Goal: Task Accomplishment & Management: Use online tool/utility

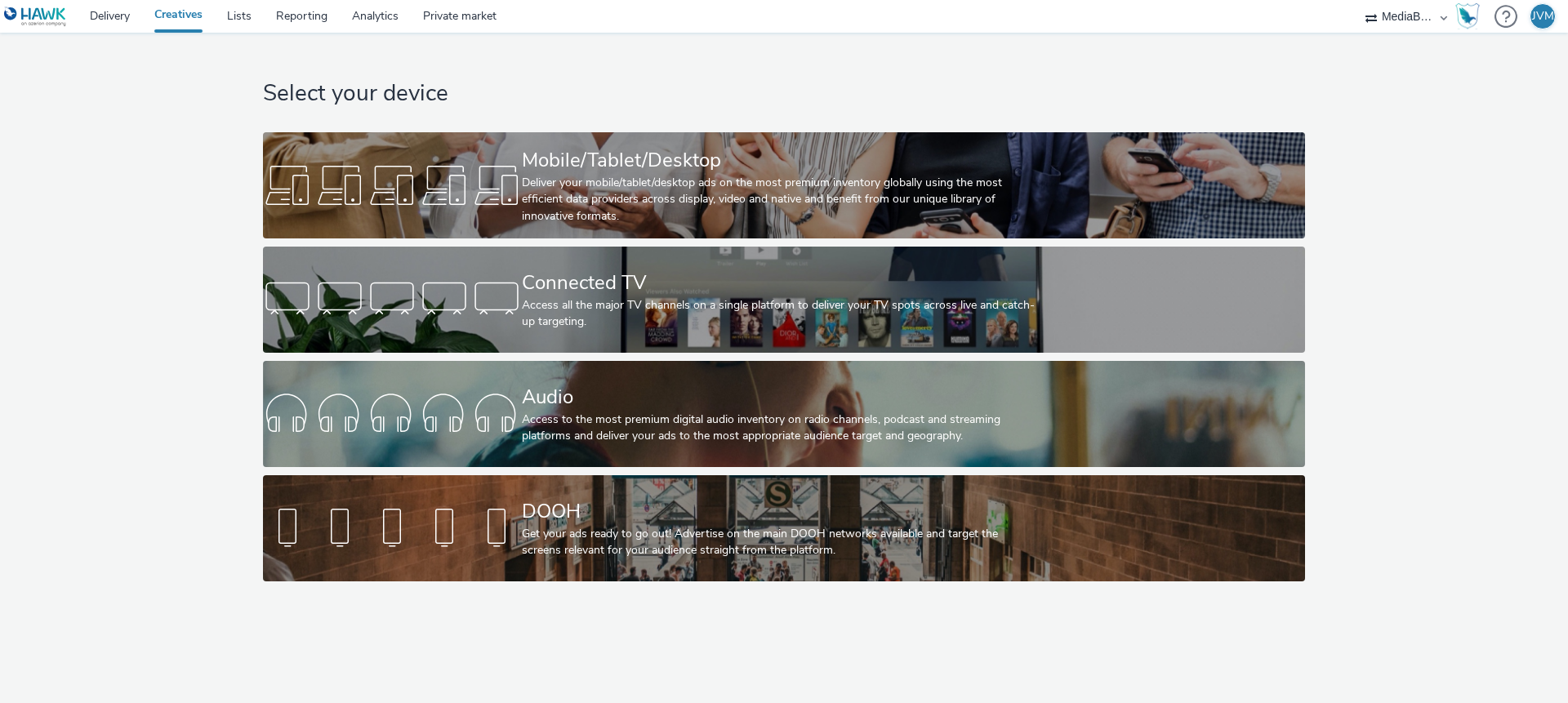
click at [194, 19] on link "Creatives" at bounding box center [178, 16] width 72 height 32
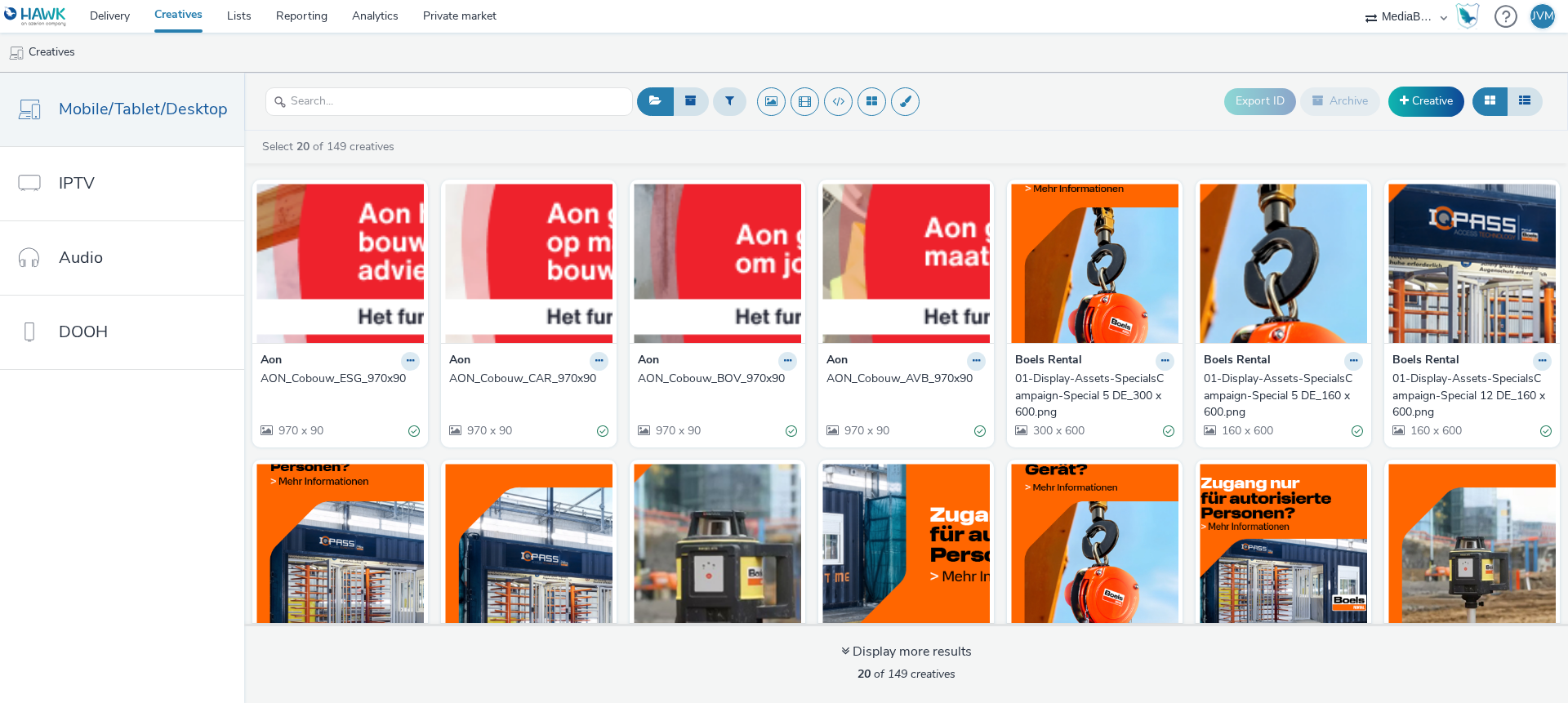
click at [636, 160] on div "Select 20 of 149 creatives" at bounding box center [906, 151] width 1324 height 24
click at [889, 372] on div "AON_Cobouw_AVB_970x90" at bounding box center [903, 379] width 153 height 17
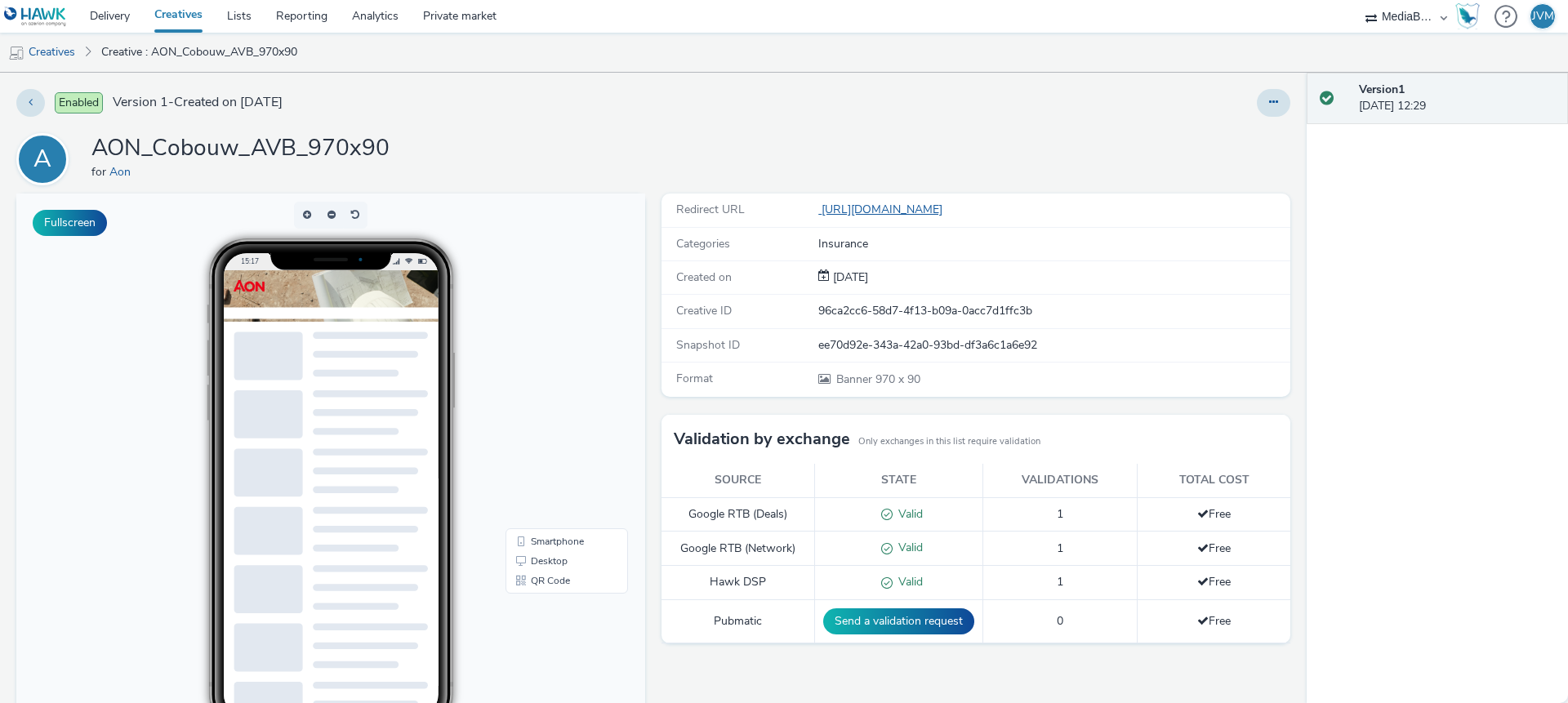
click at [949, 211] on link "[URL][DOMAIN_NAME]" at bounding box center [883, 209] width 131 height 16
click at [46, 54] on link "Creatives" at bounding box center [42, 52] width 84 height 39
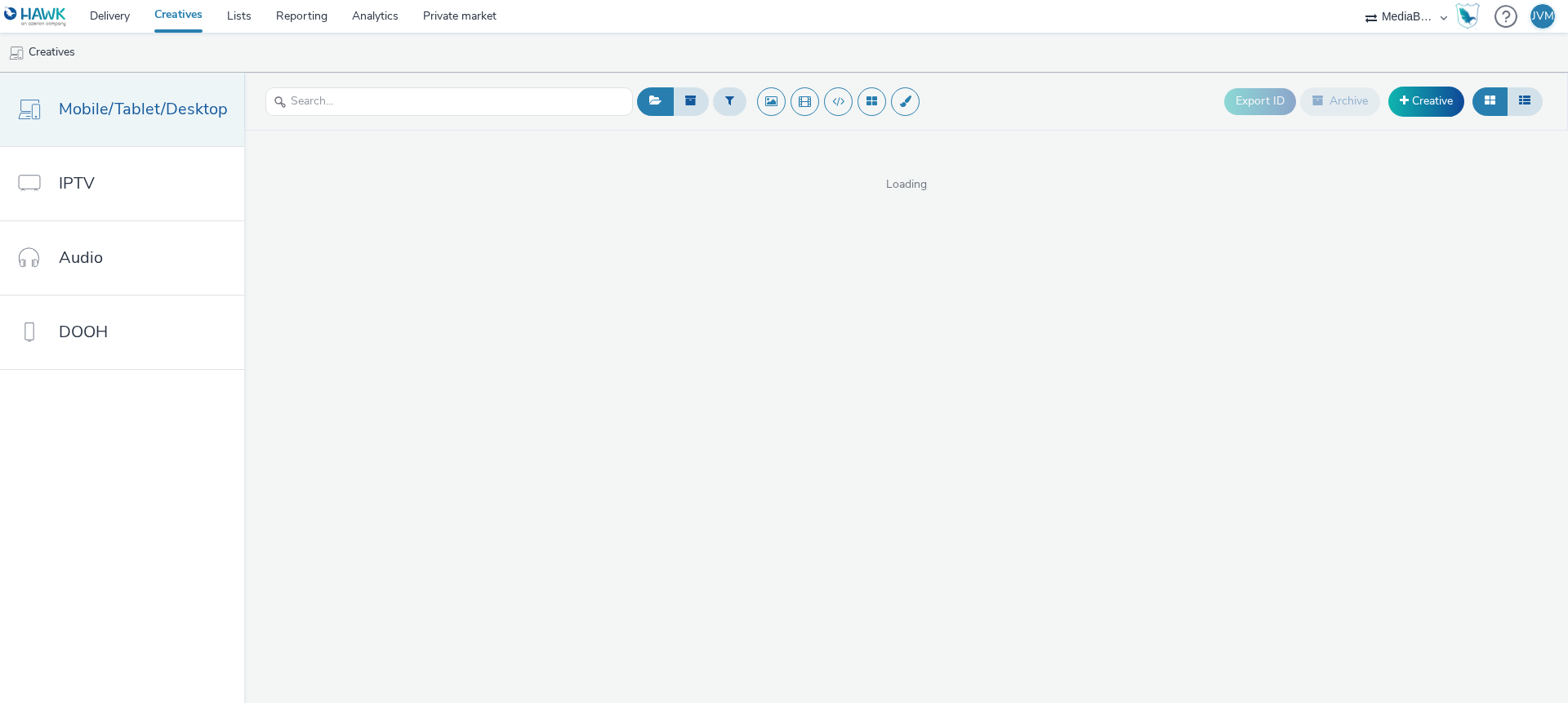
click at [88, 100] on span "Mobile/Tablet/Desktop" at bounding box center [143, 109] width 169 height 24
click at [186, 7] on link "Creatives" at bounding box center [178, 16] width 72 height 32
click at [1420, 108] on link "Creative" at bounding box center [1426, 101] width 76 height 30
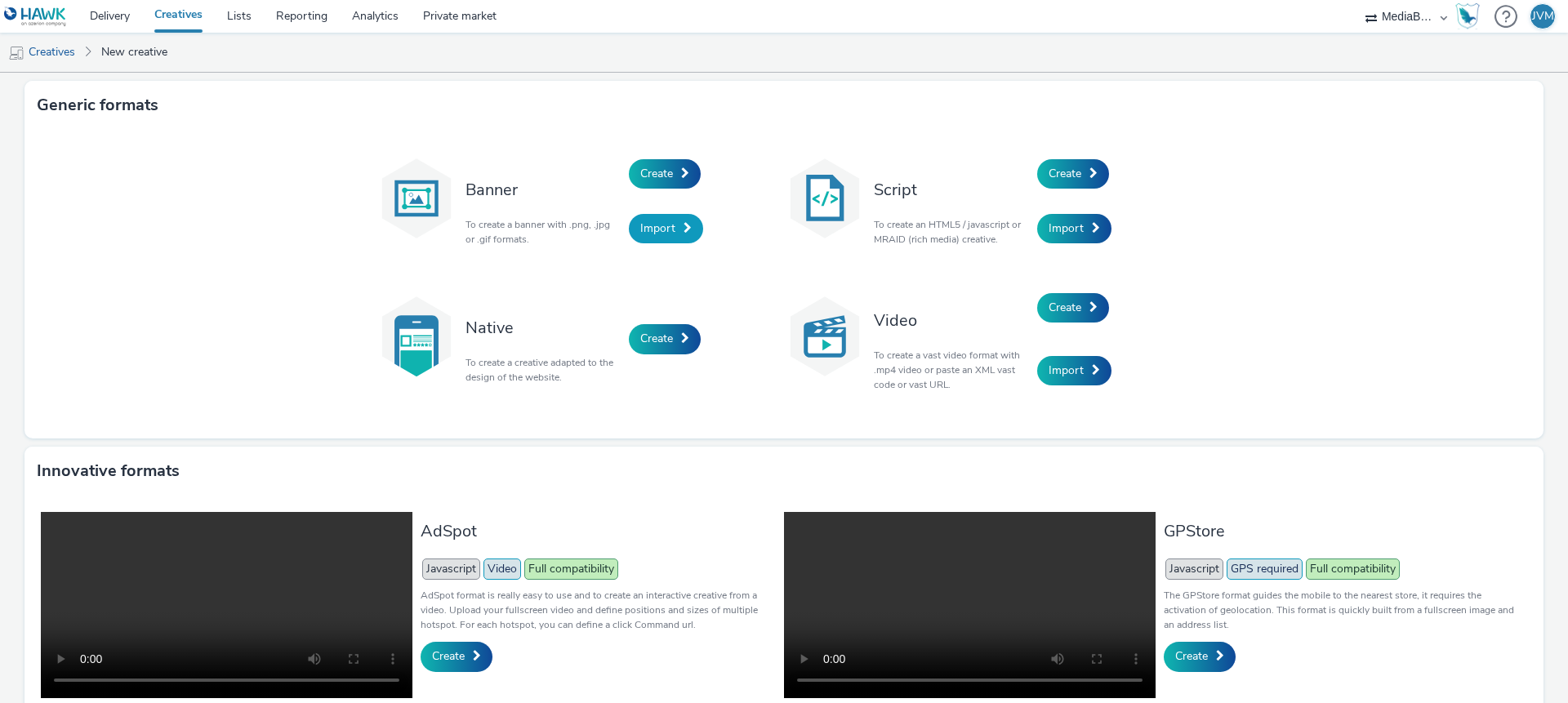
click at [669, 216] on link "Import" at bounding box center [666, 229] width 74 height 30
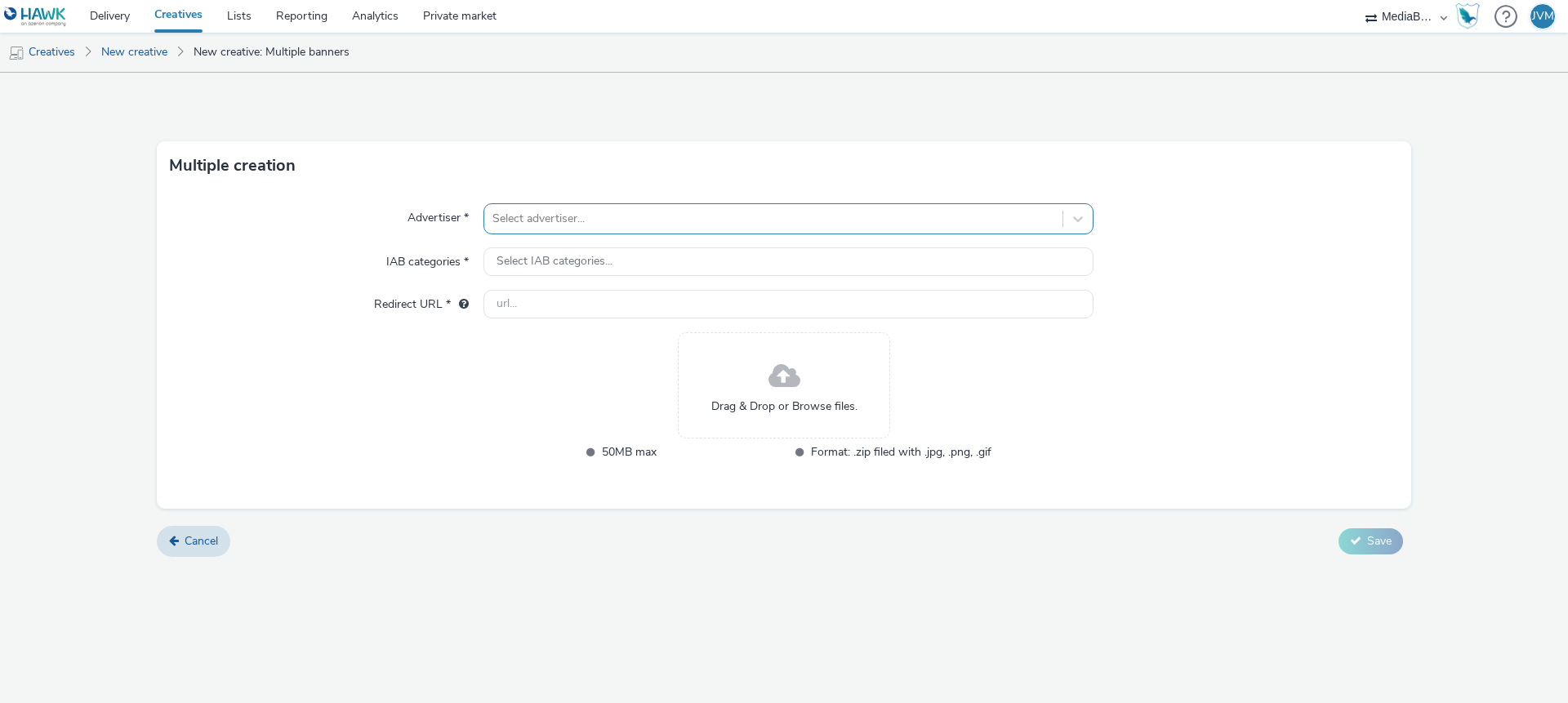
click at [570, 218] on div at bounding box center [774, 218] width 562 height 19
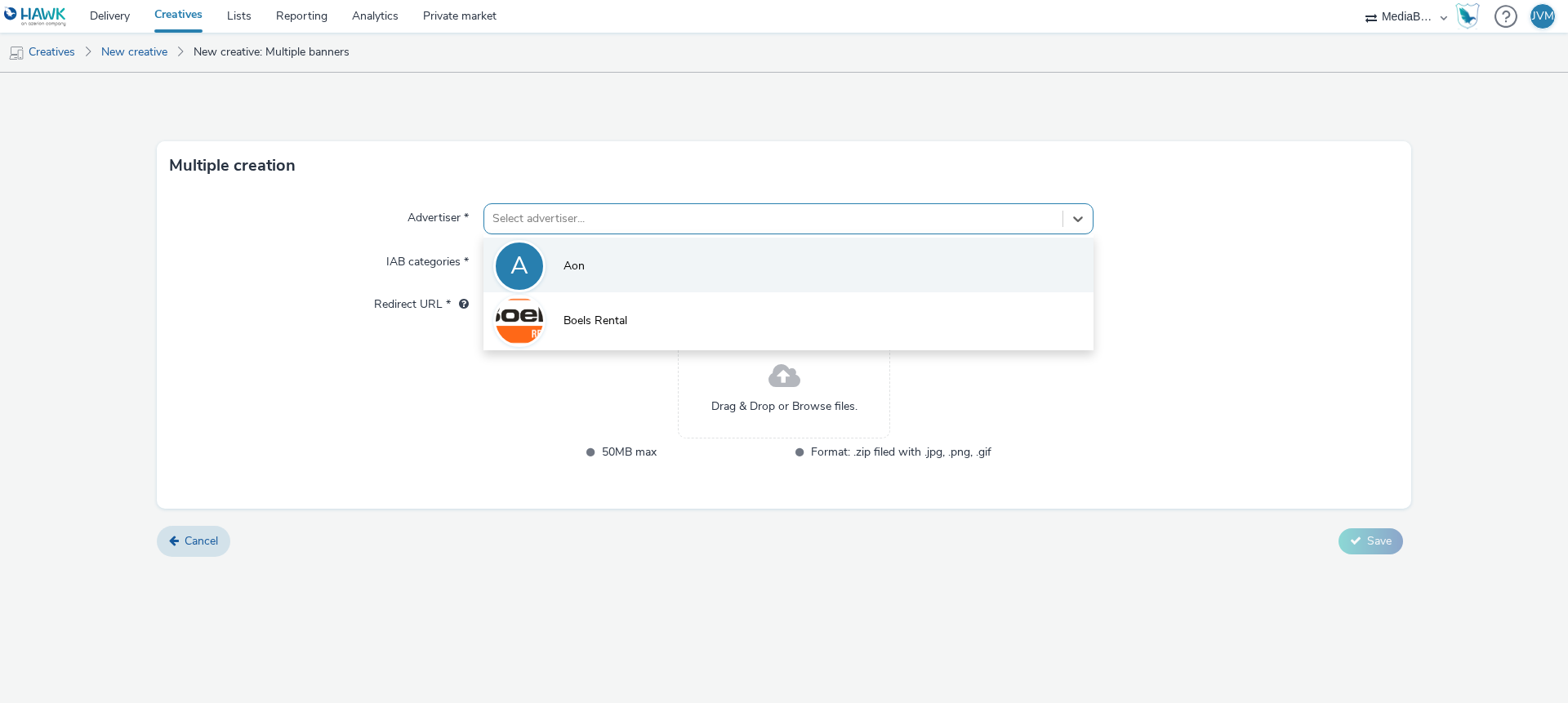
click at [617, 262] on li "A Aon" at bounding box center [788, 264] width 610 height 55
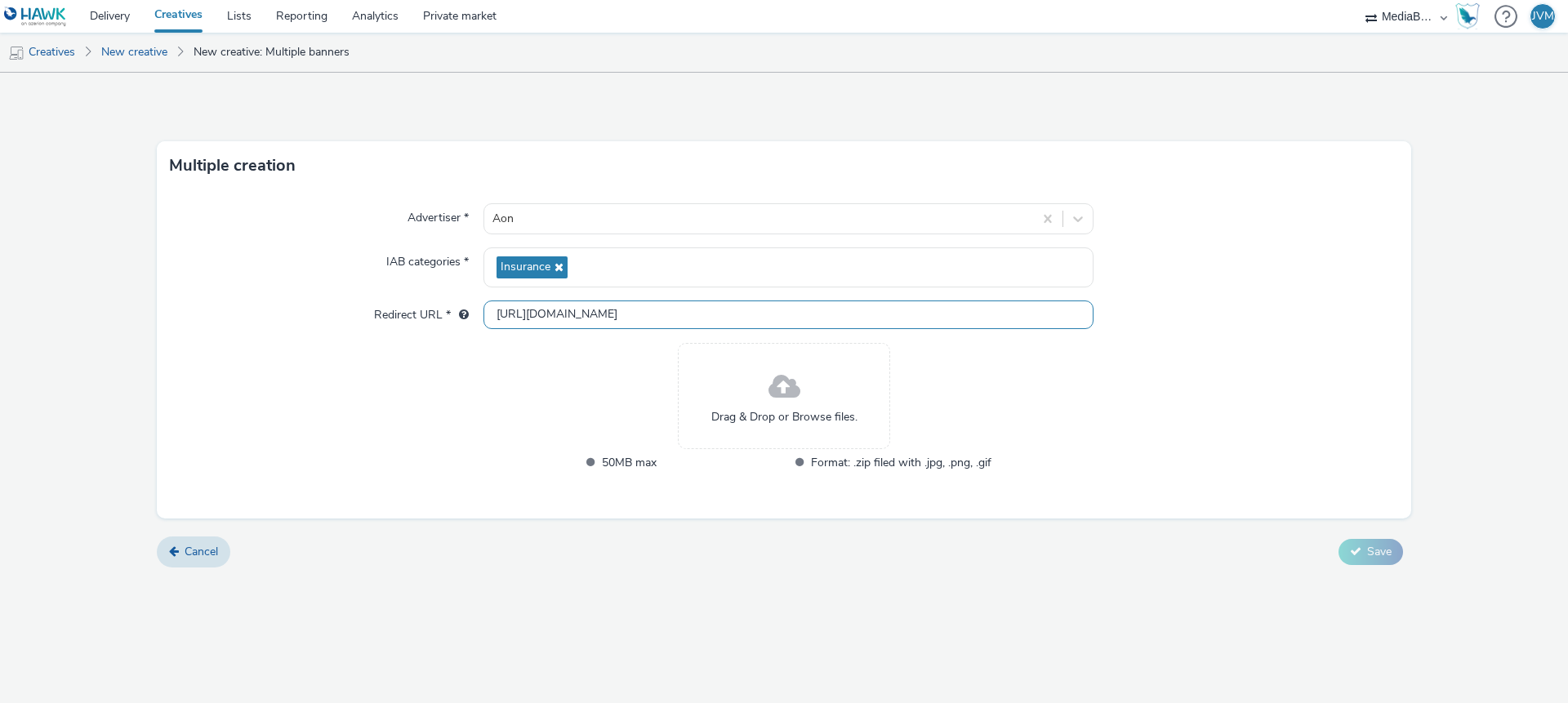
drag, startPoint x: 636, startPoint y: 310, endPoint x: 382, endPoint y: 325, distance: 254.4
click at [385, 326] on div "Redirect URL * [URL][DOMAIN_NAME]" at bounding box center [784, 315] width 1228 height 30
paste input "s://[DOMAIN_NAME][URL]"
type input "[URL][DOMAIN_NAME]"
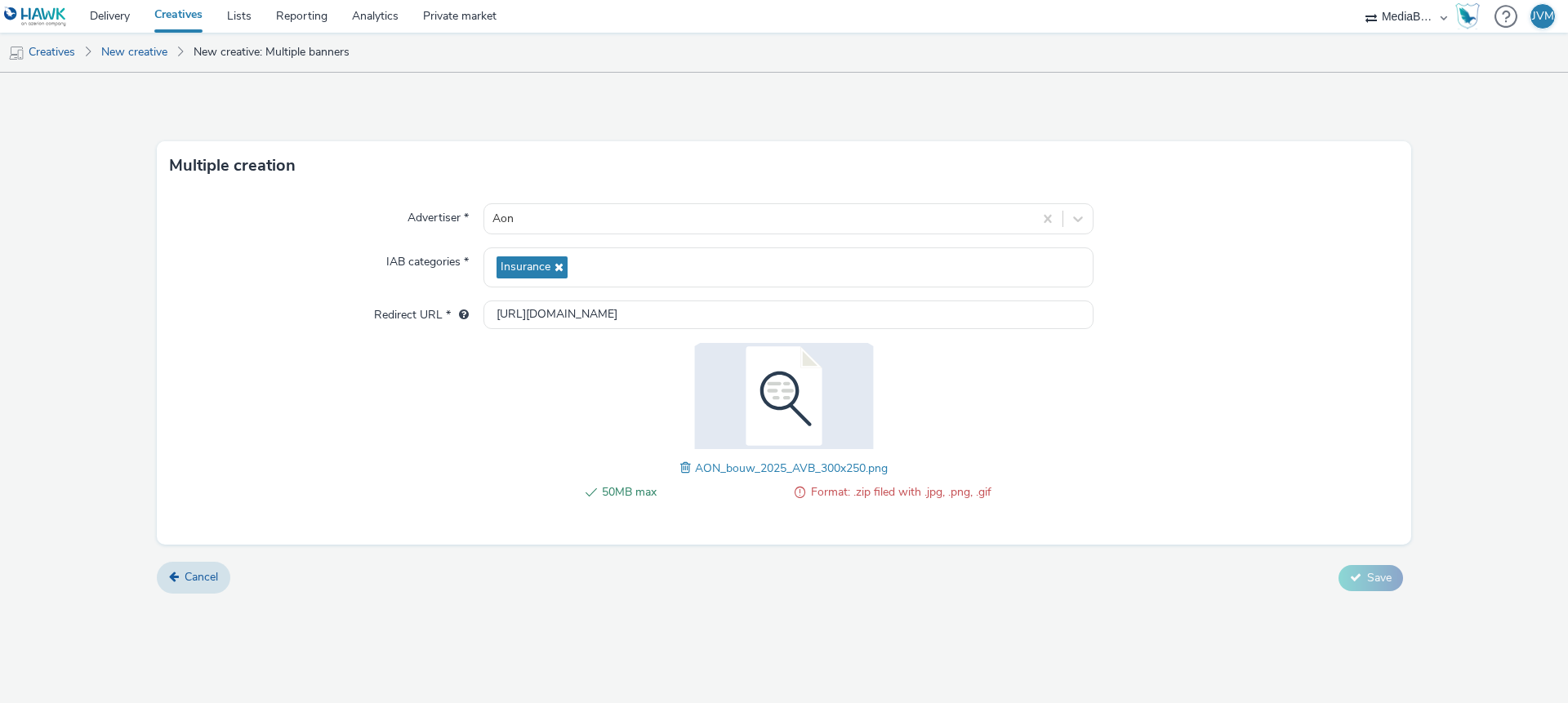
click at [680, 464] on span at bounding box center [688, 467] width 15 height 18
click at [1369, 568] on button "Save" at bounding box center [1370, 578] width 65 height 26
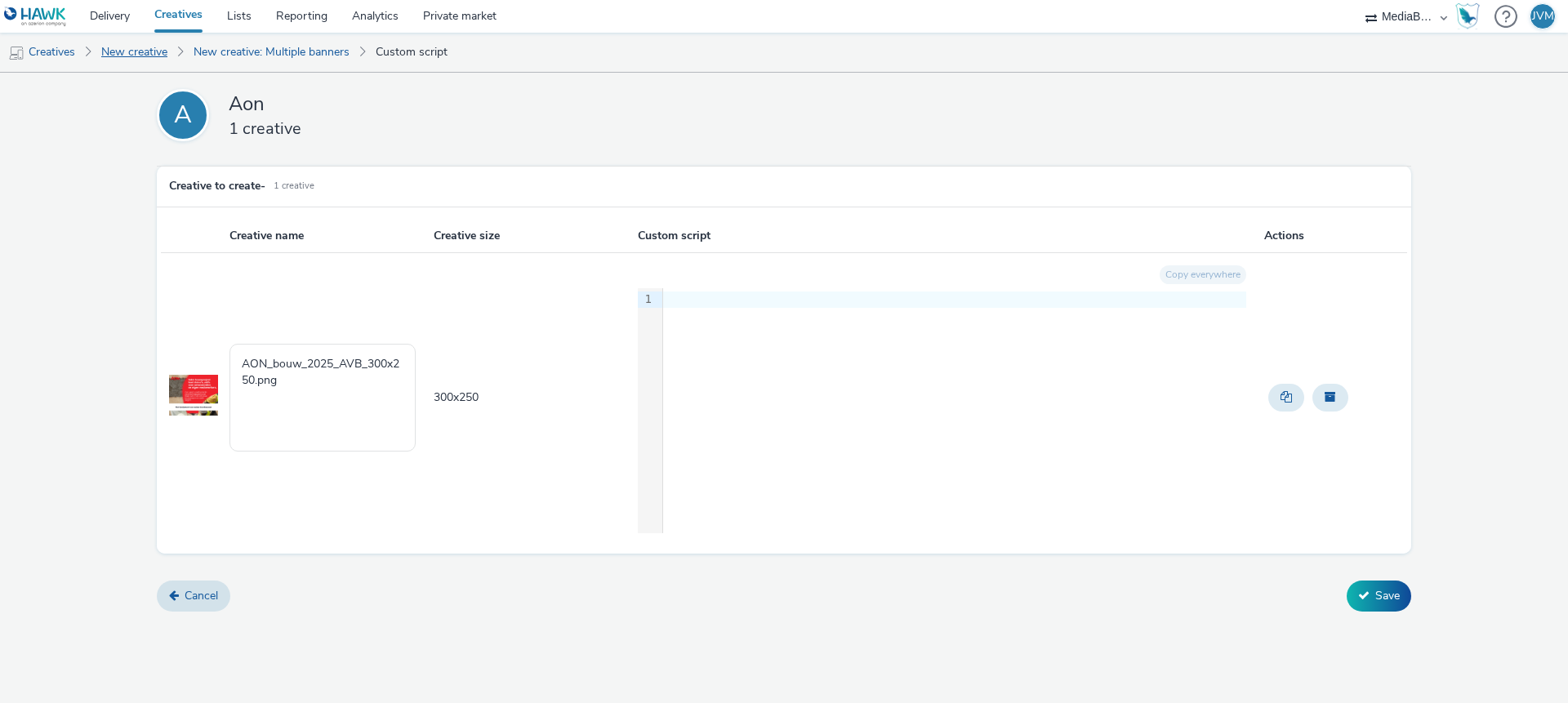
click at [115, 58] on link "New creative" at bounding box center [134, 52] width 83 height 39
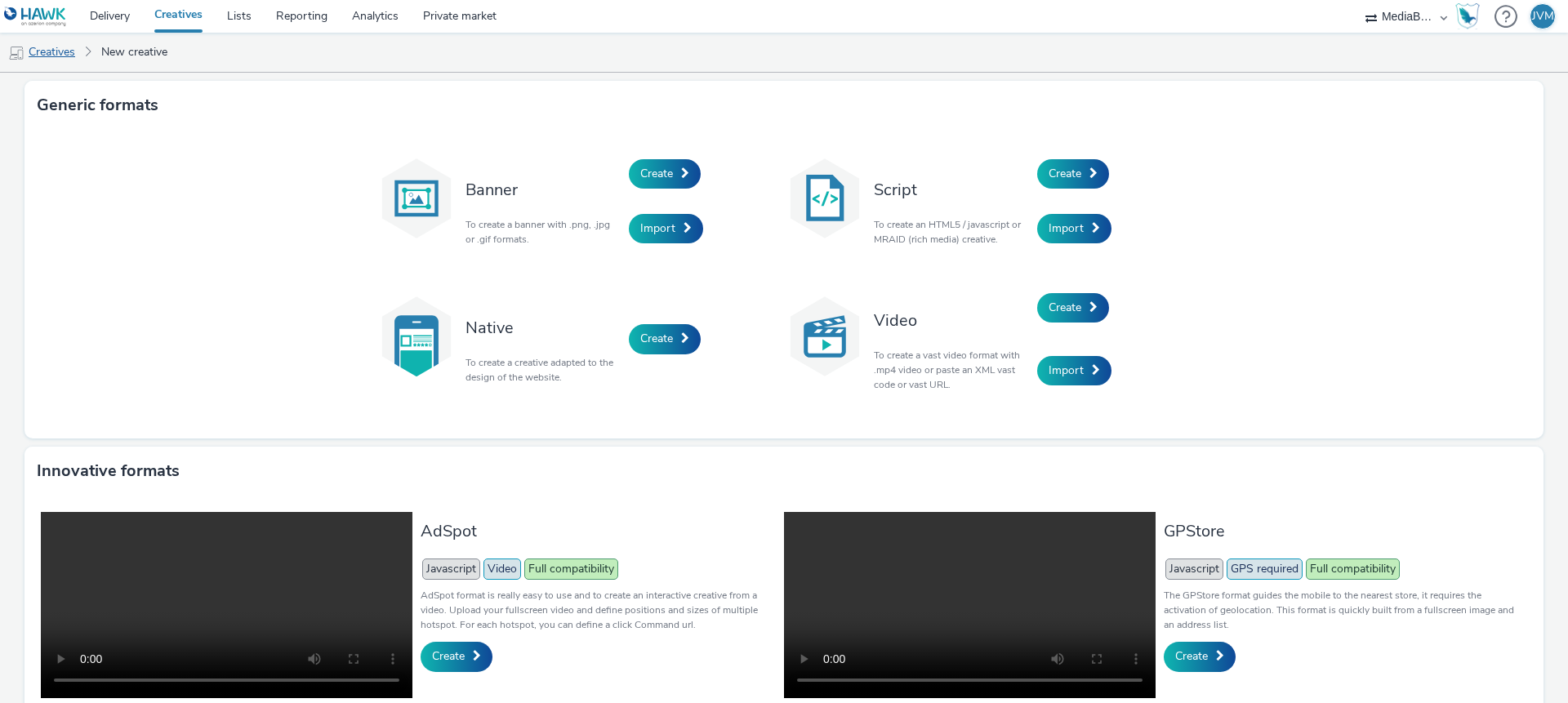
click at [64, 57] on link "Creatives" at bounding box center [42, 52] width 84 height 39
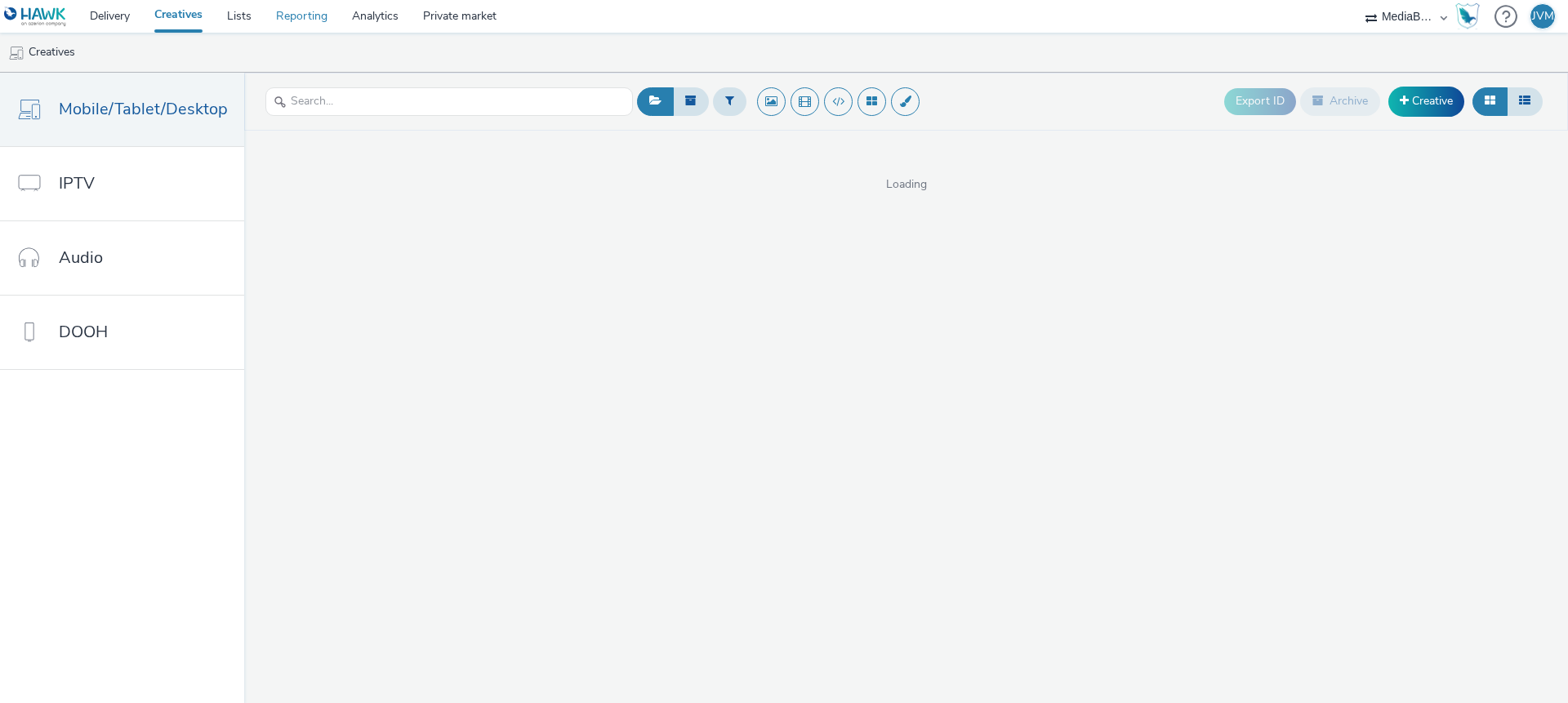
click at [276, 22] on link "Reporting" at bounding box center [302, 16] width 76 height 32
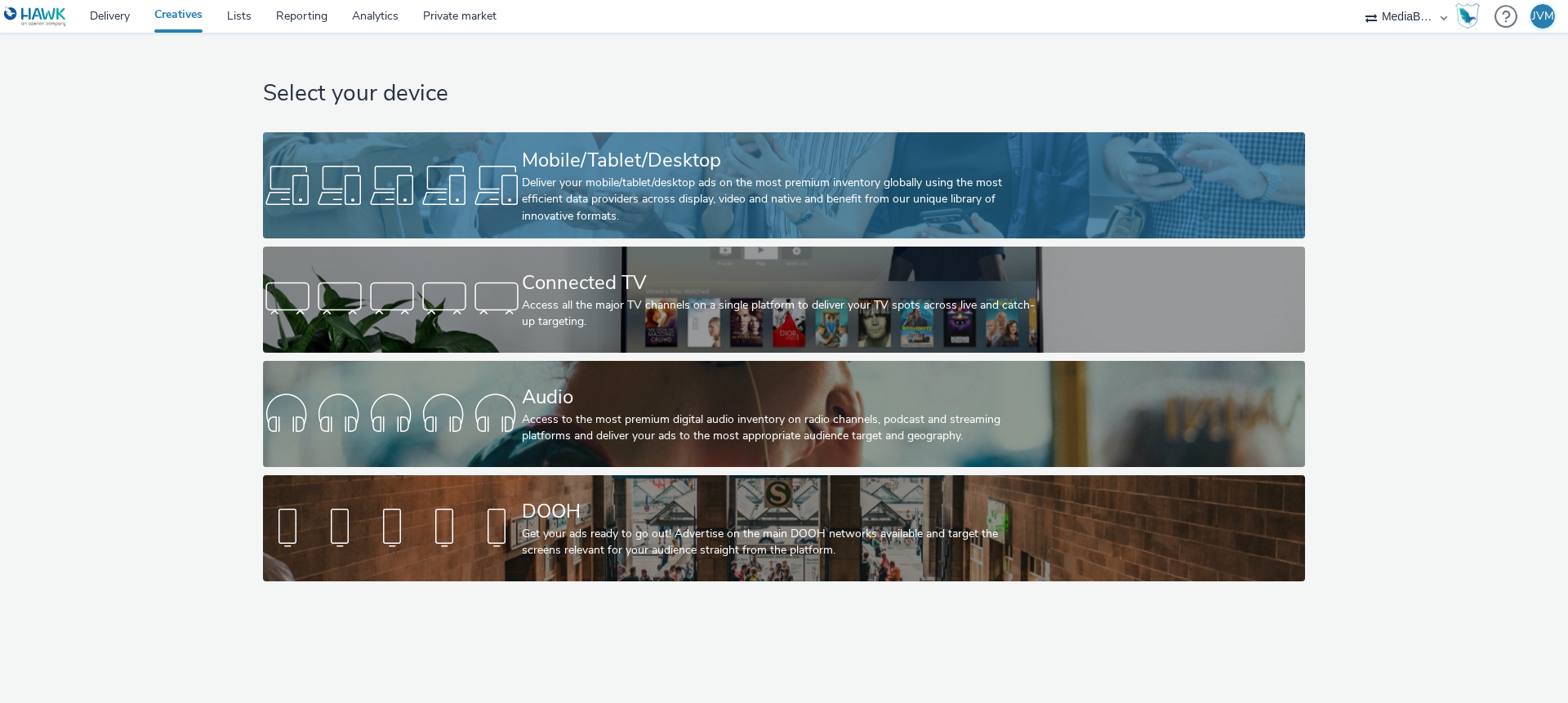
click at [790, 167] on div "Mobile/Tablet/Desktop" at bounding box center [780, 160] width 518 height 29
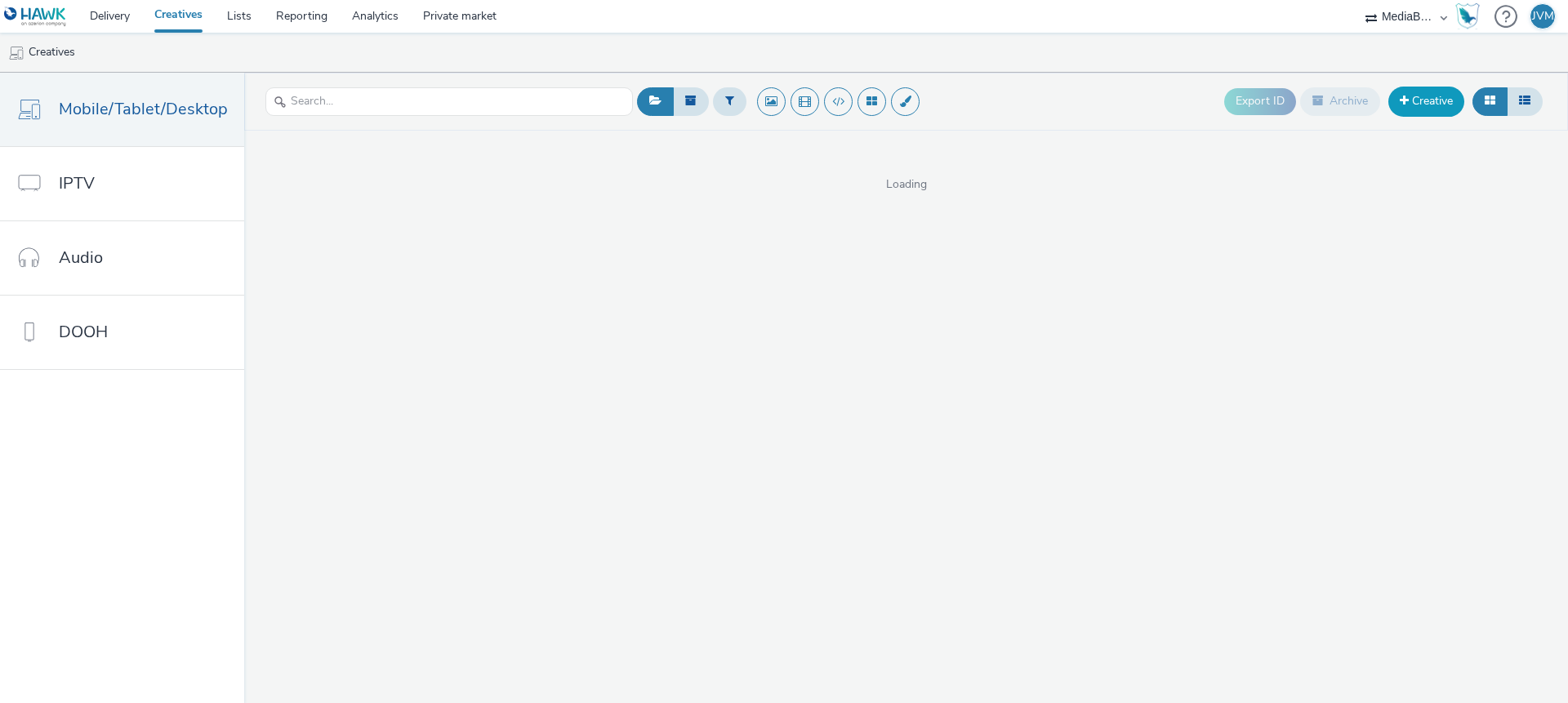
click at [1436, 103] on link "Creative" at bounding box center [1426, 101] width 76 height 30
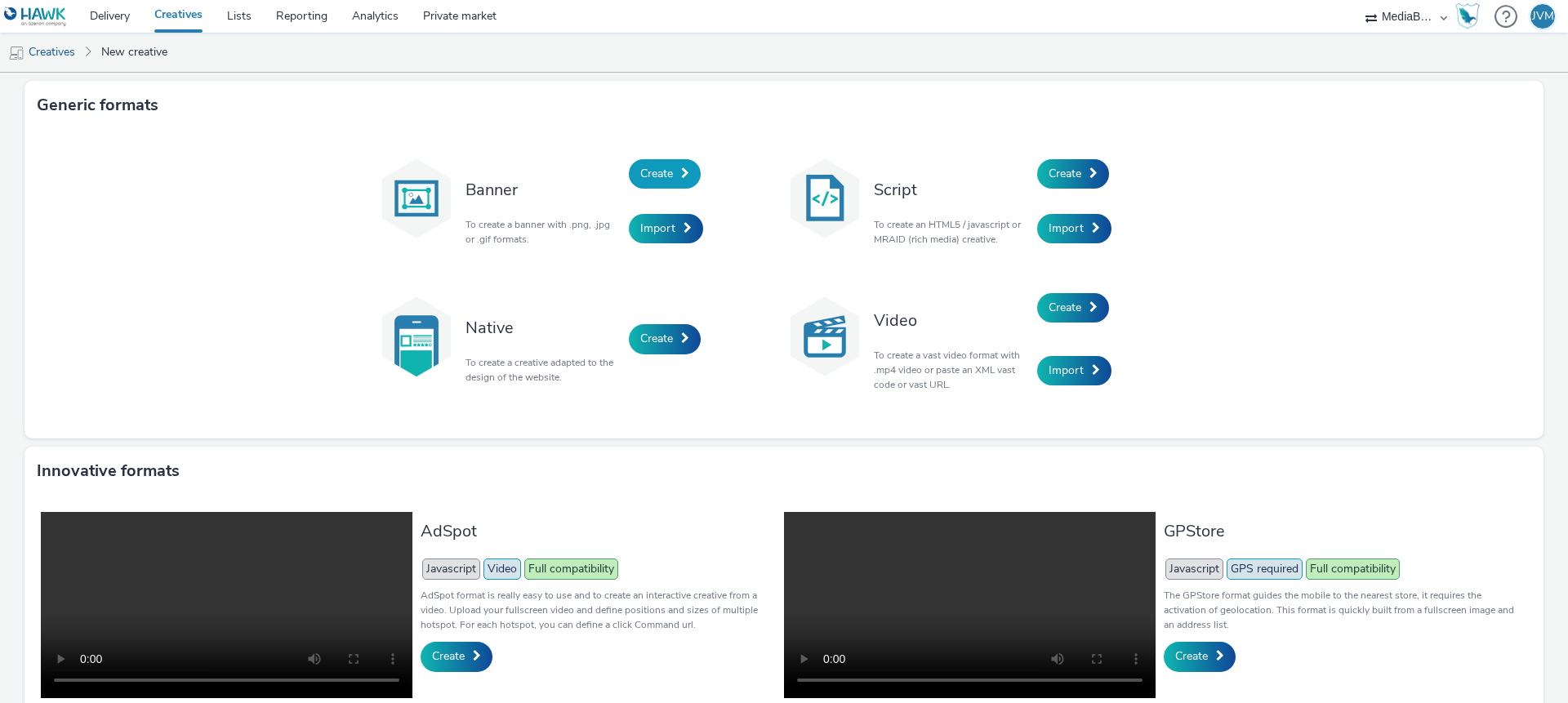
click at [664, 177] on span "Create" at bounding box center [656, 173] width 32 height 16
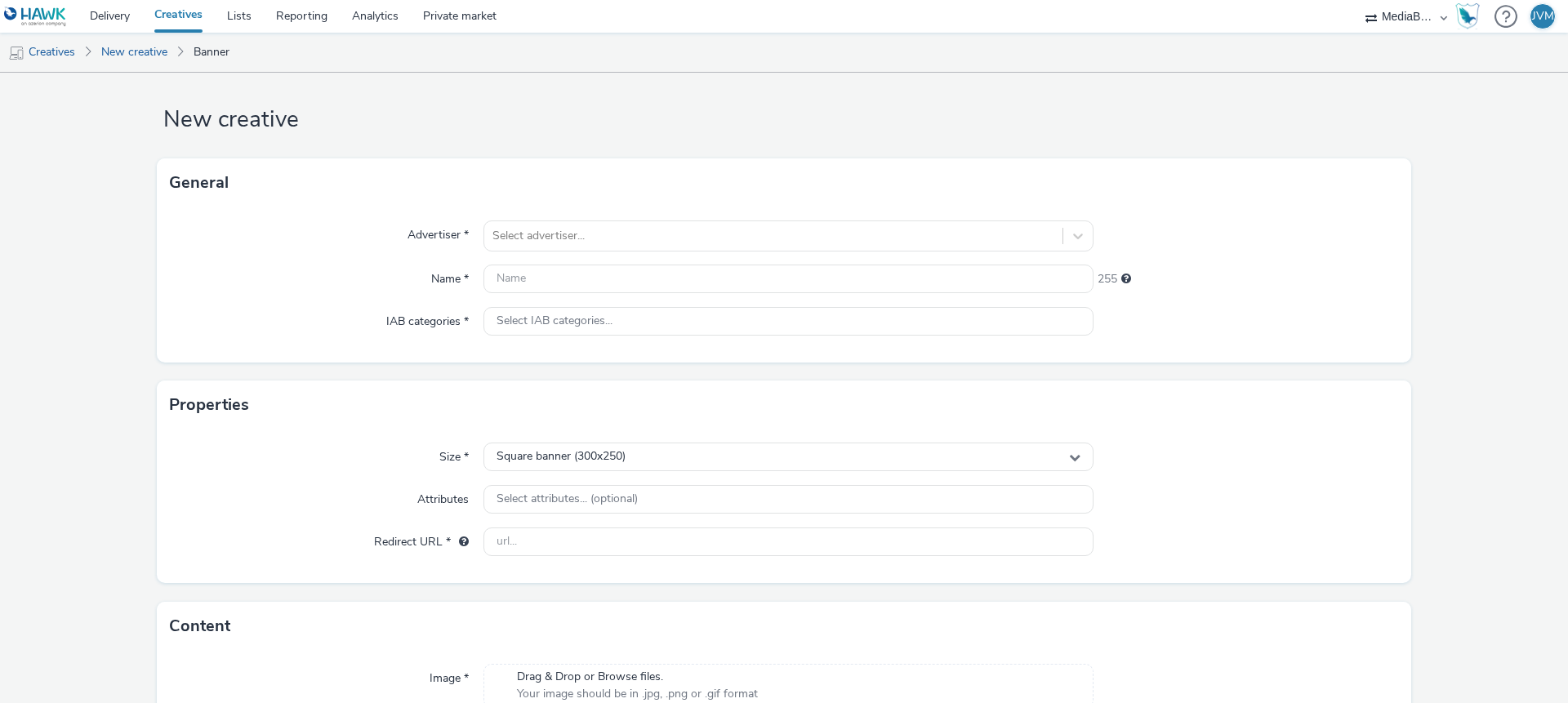
scroll to position [11, 0]
click at [537, 245] on div at bounding box center [774, 237] width 562 height 19
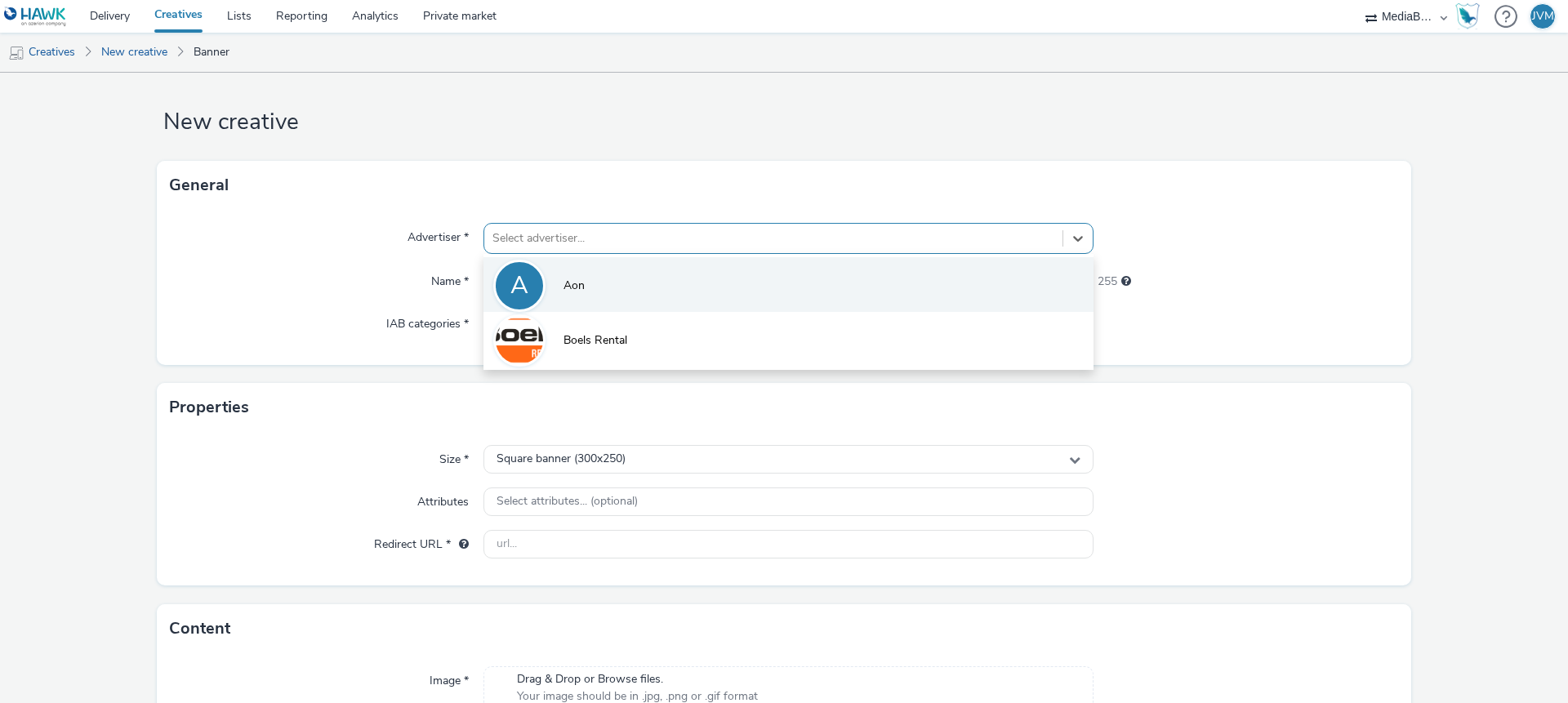
click at [536, 283] on div "A" at bounding box center [520, 286] width 52 height 52
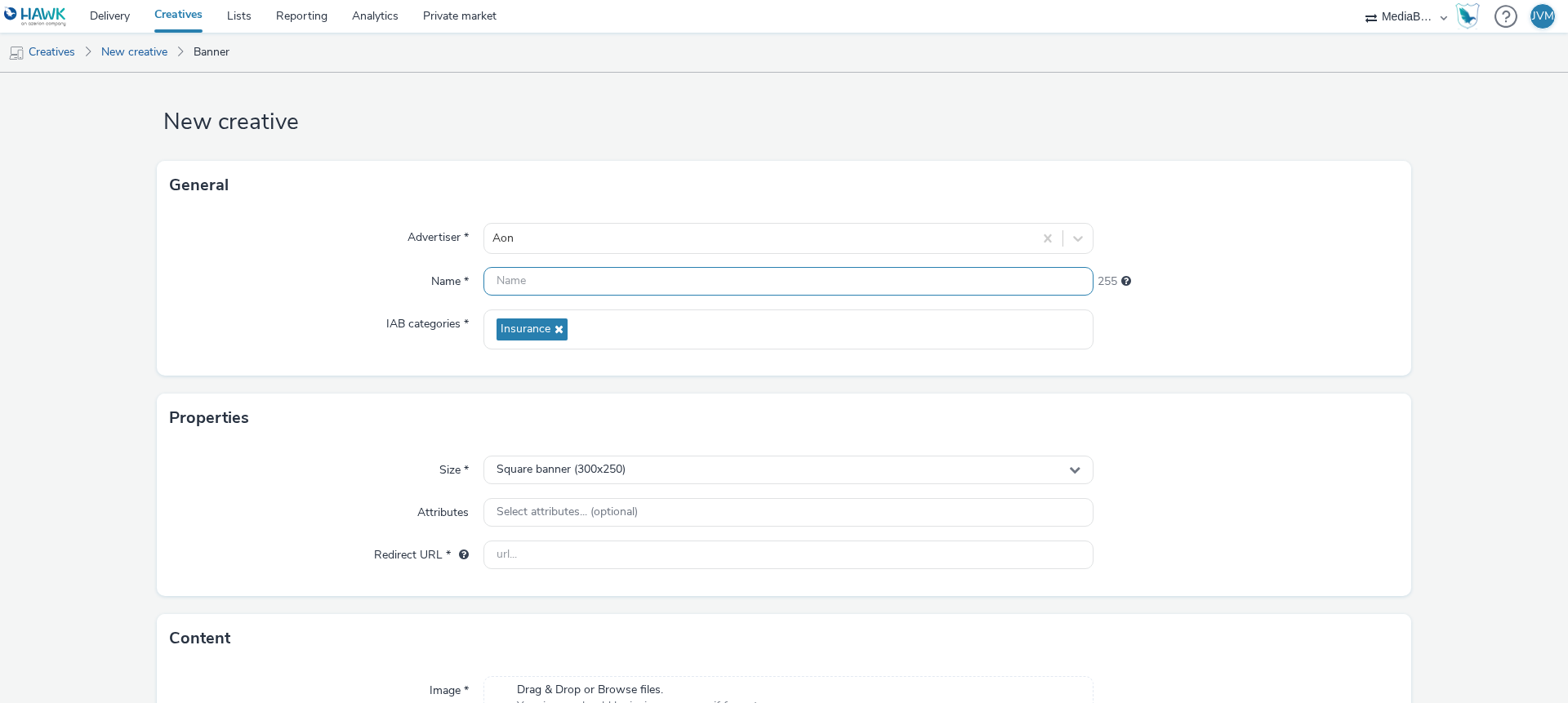
click at [577, 284] on input "text" at bounding box center [788, 281] width 610 height 29
paste input "[URL][DOMAIN_NAME]"
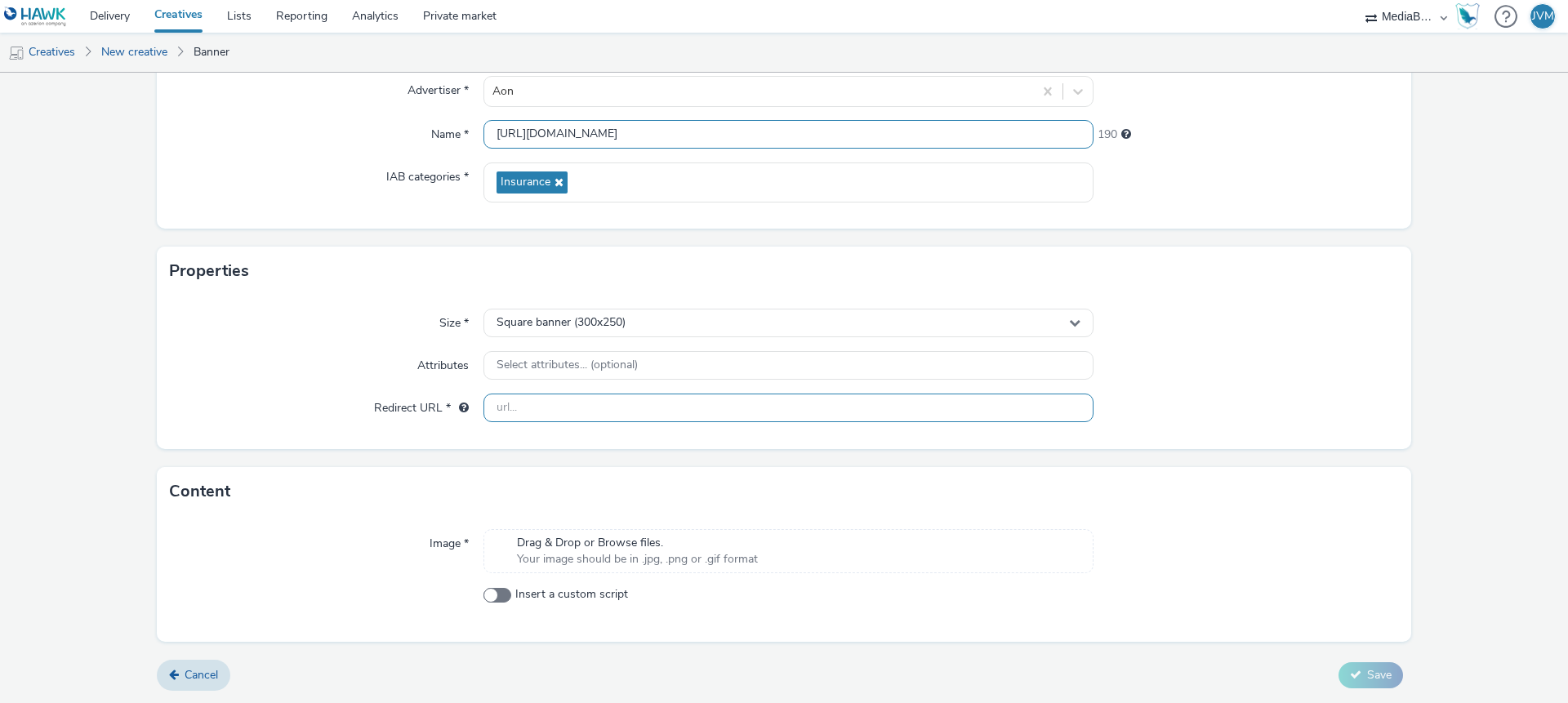
type input "[URL][DOMAIN_NAME]"
click at [528, 398] on input "text" at bounding box center [788, 407] width 610 height 29
paste input "[URL][DOMAIN_NAME]"
type input "[URL][DOMAIN_NAME]"
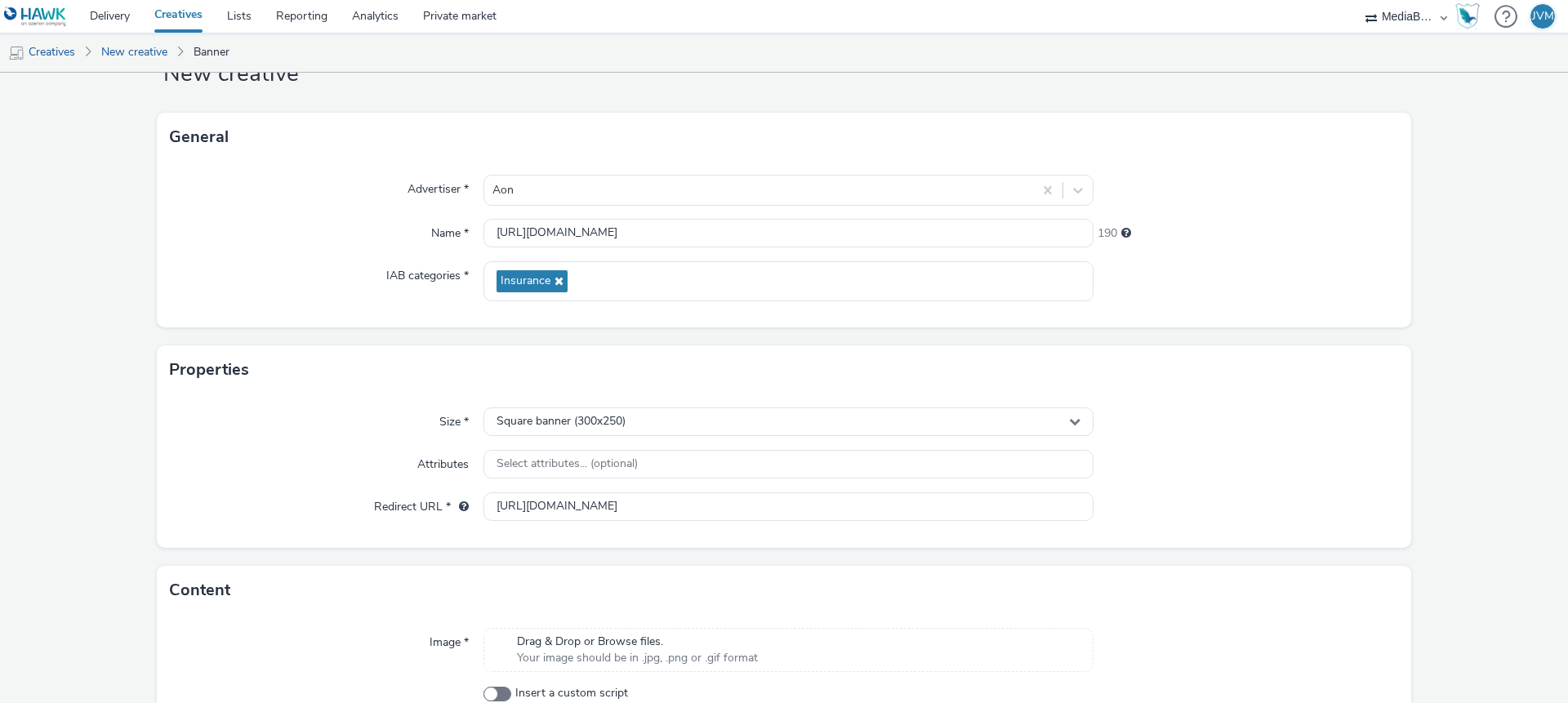
scroll to position [0, 0]
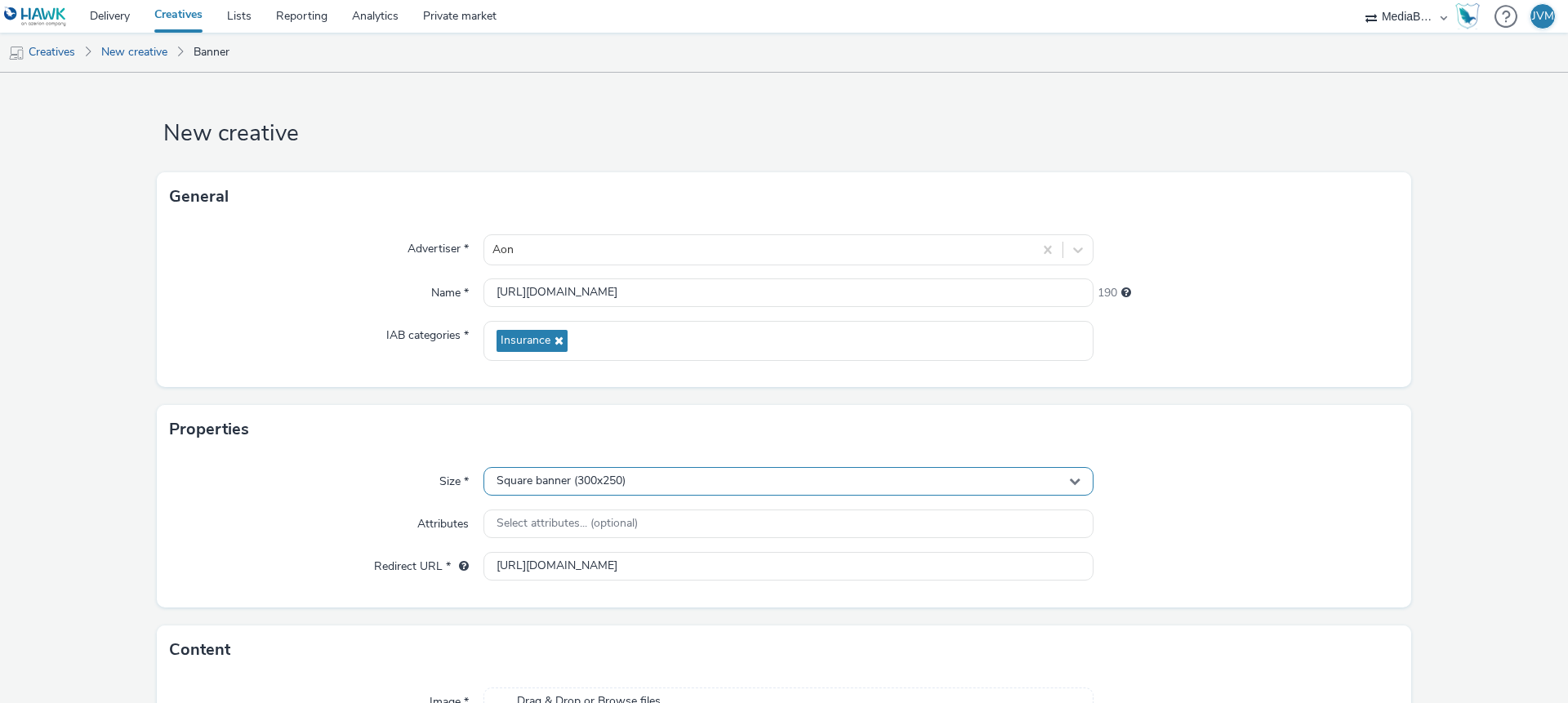
click at [558, 480] on span "Square banner (300x250)" at bounding box center [560, 480] width 129 height 14
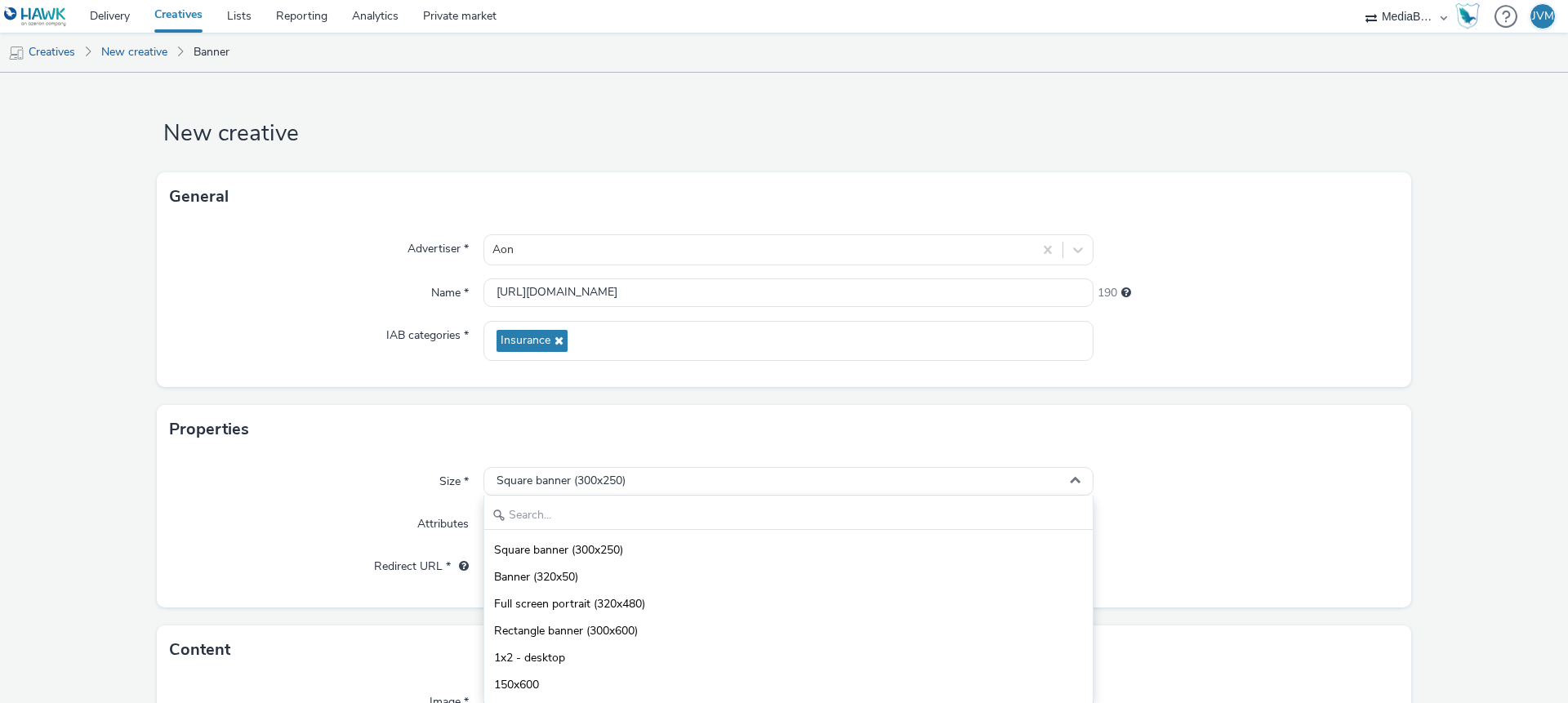
click at [303, 487] on div "Size *" at bounding box center [327, 481] width 314 height 30
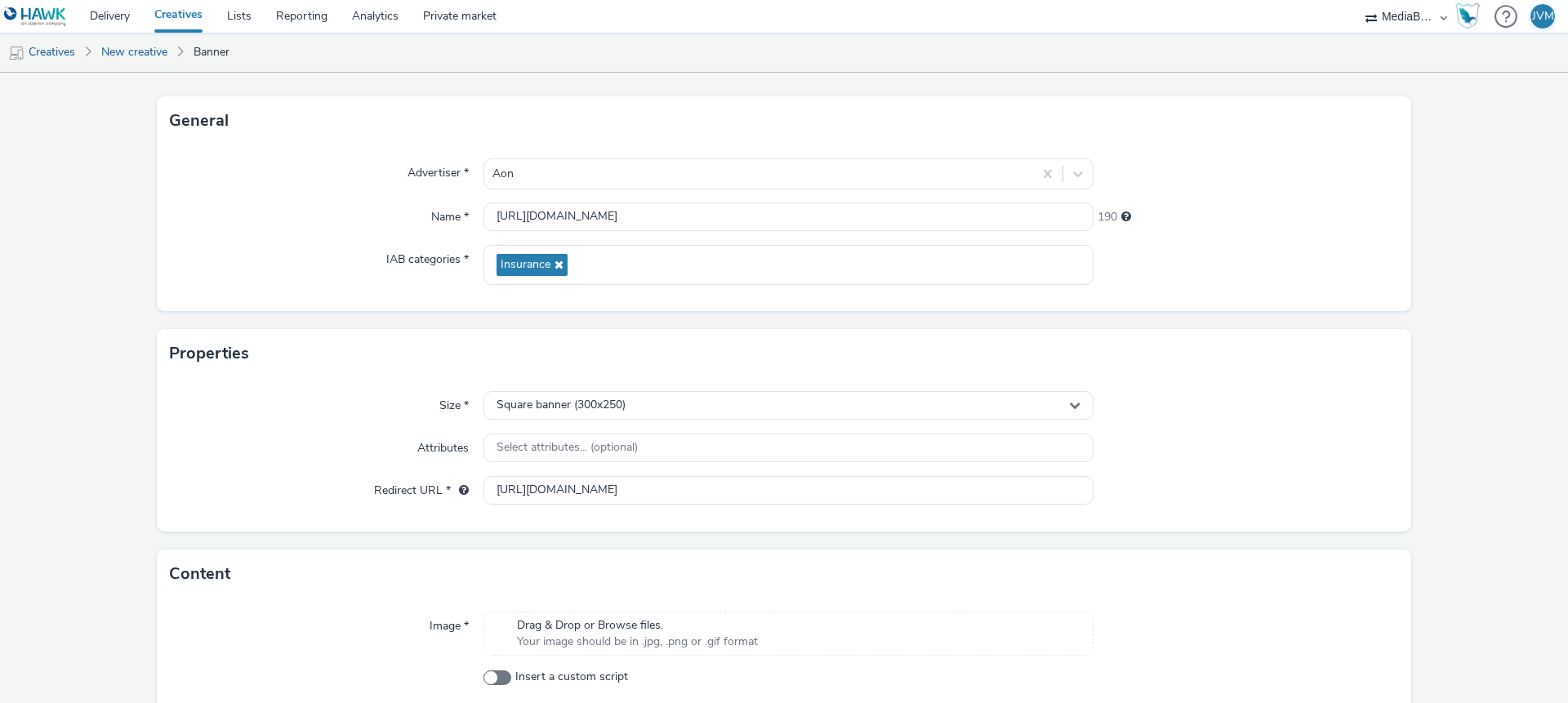
scroll to position [84, 0]
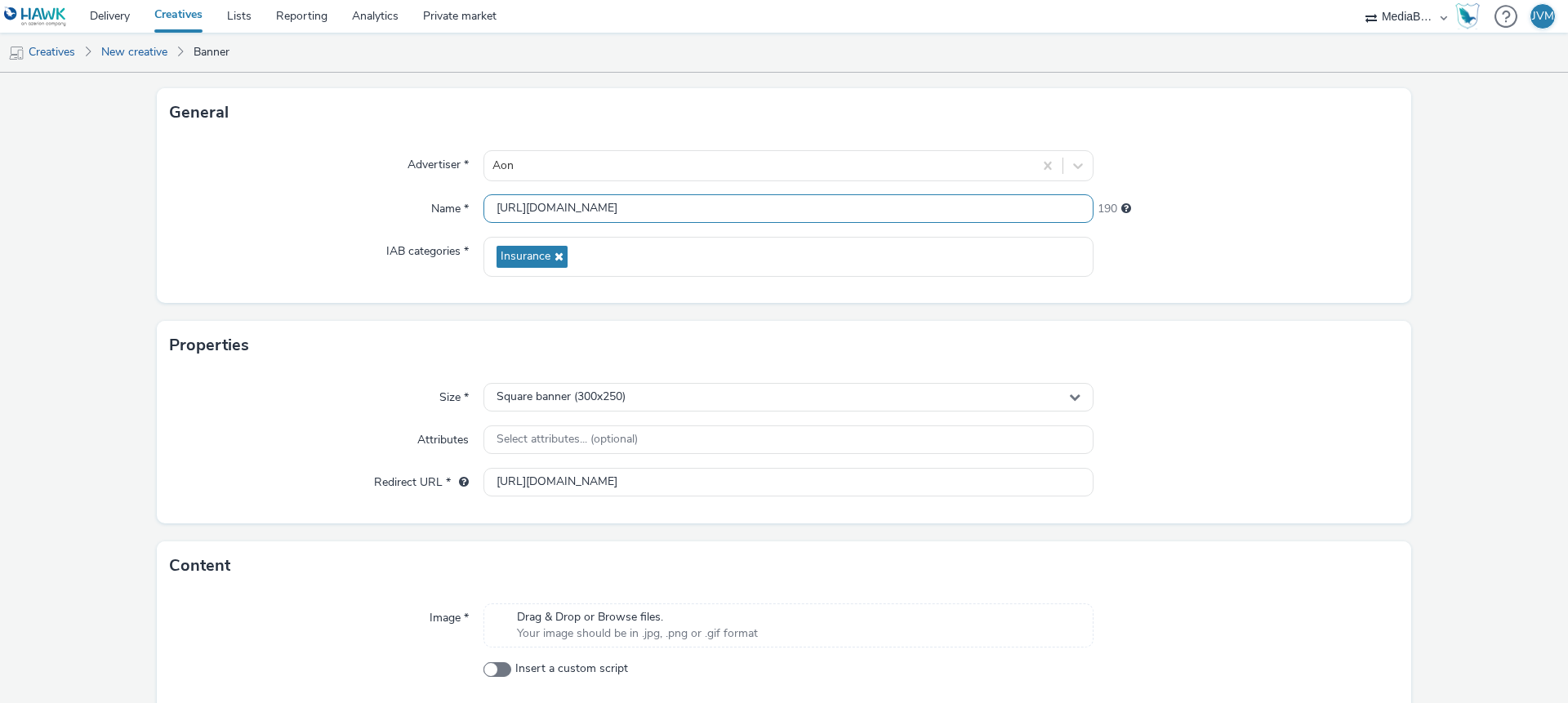
click at [615, 205] on input "[URL][DOMAIN_NAME]" at bounding box center [788, 208] width 610 height 29
paste input "AON_bouw_2025_AVB_300x250"
type input "AON_bouw_2025_AVB_300x250"
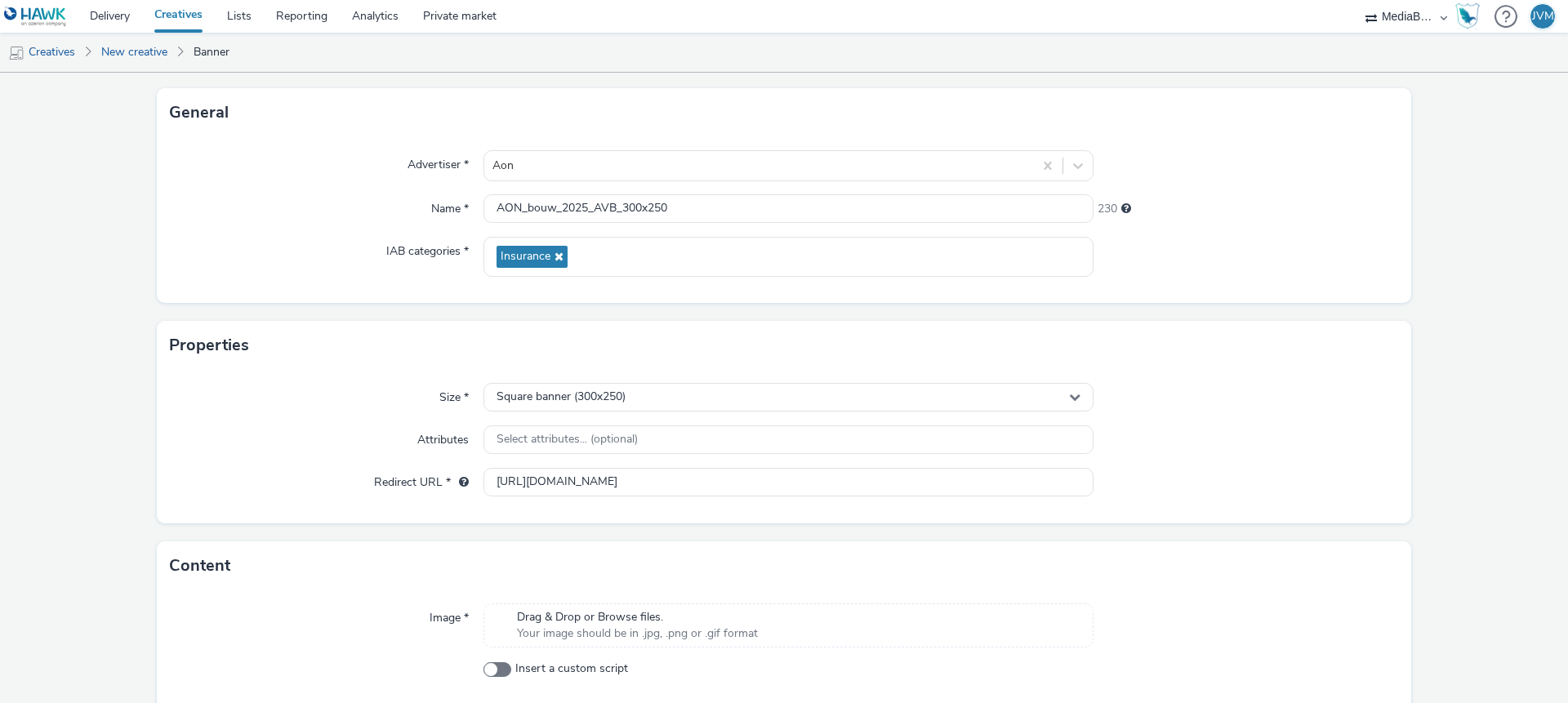
click at [152, 214] on form "New creative General Advertiser * Aon Name * AON_bouw_2025_AVB_300x250 230 IAB …" at bounding box center [784, 383] width 1568 height 788
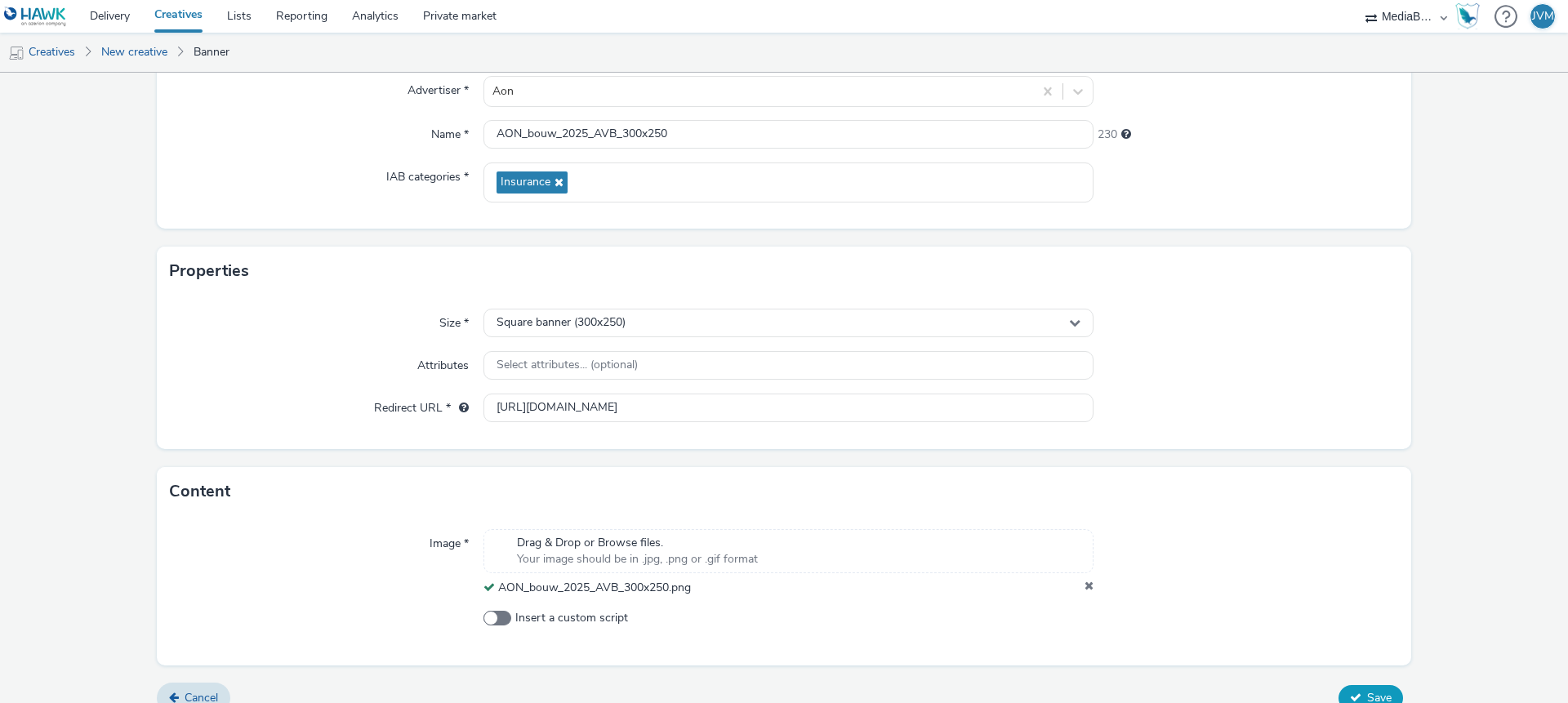
click at [1366, 686] on button "Save" at bounding box center [1370, 697] width 65 height 26
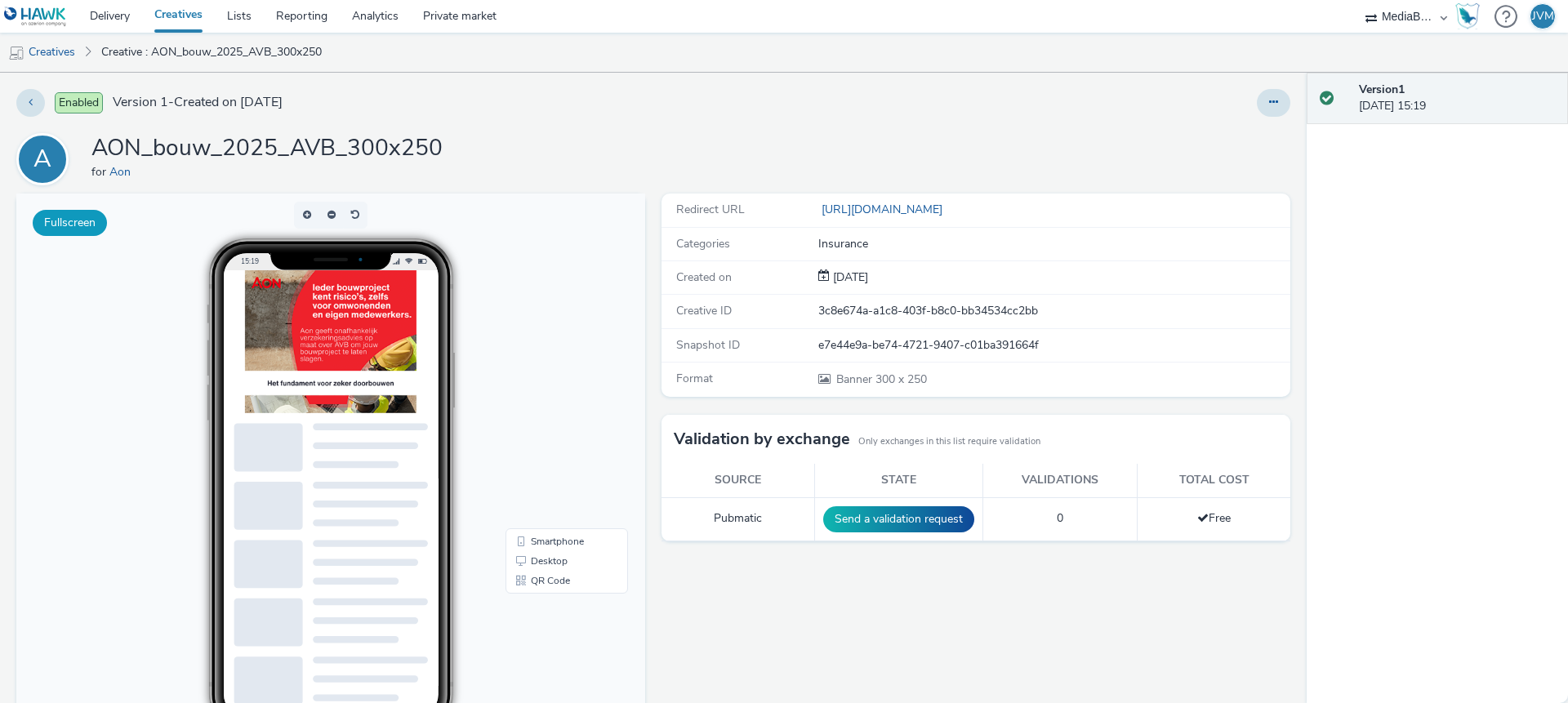
click at [74, 223] on button "Fullscreen" at bounding box center [70, 223] width 74 height 26
click at [633, 126] on div "Enabled Version 1 - Created on 15 September 2025 A AON_bouw_2025_AVB_300x250 fo…" at bounding box center [653, 387] width 1306 height 630
click at [1284, 110] on button at bounding box center [1273, 103] width 33 height 28
click at [783, 134] on div "A AON_bouw_2025_AVB_300x250 for Aon" at bounding box center [653, 159] width 1274 height 52
click at [131, 17] on link "Delivery" at bounding box center [110, 16] width 65 height 32
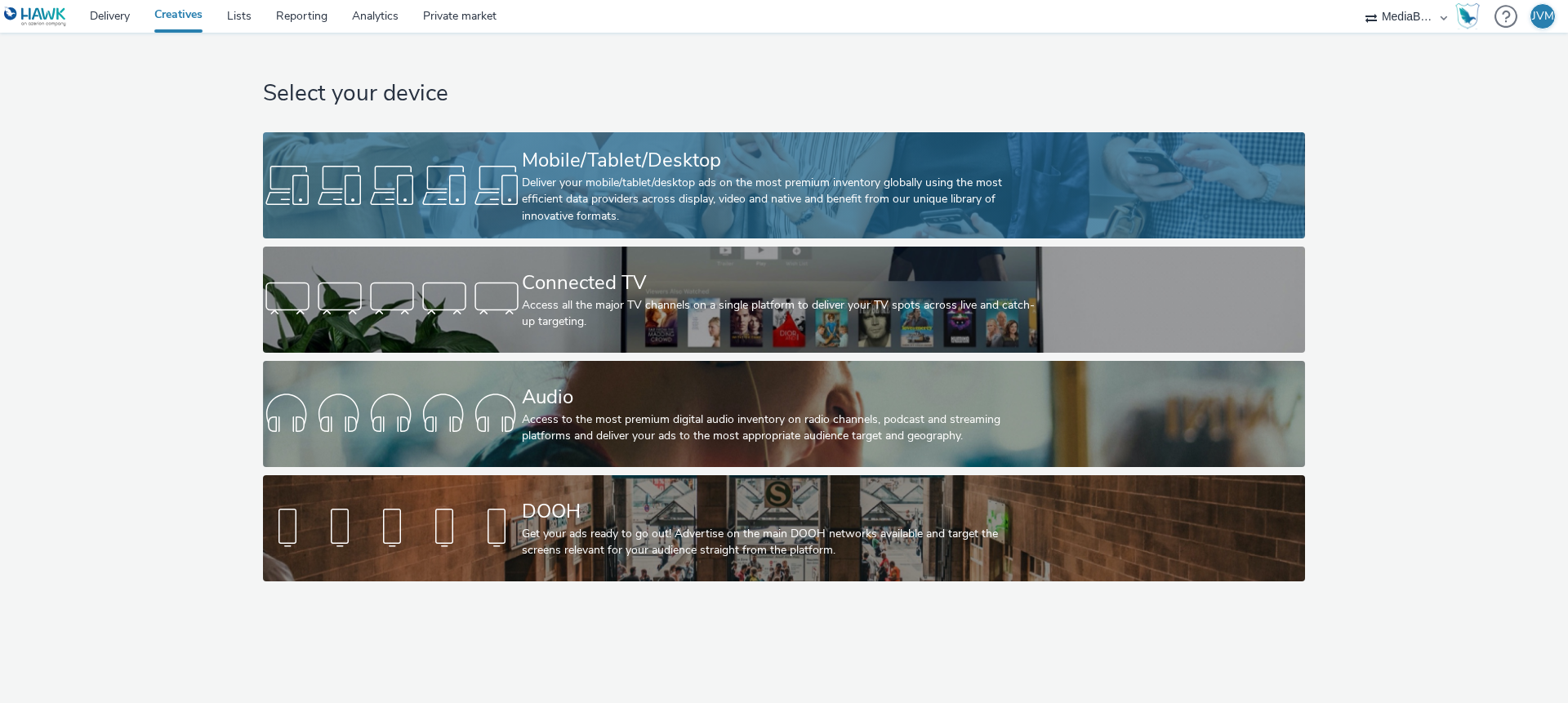
click at [583, 160] on div "Mobile/Tablet/Desktop" at bounding box center [780, 160] width 518 height 29
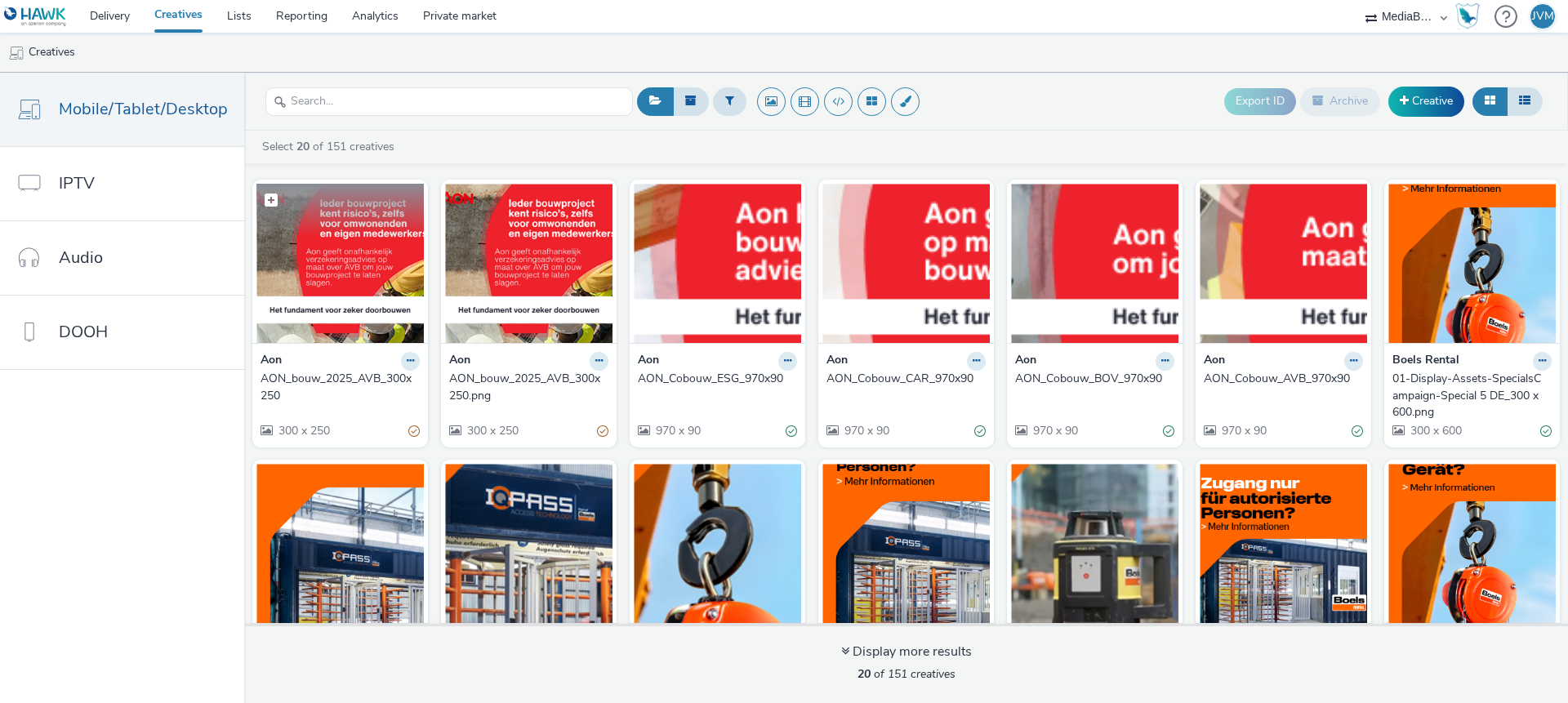
click at [353, 266] on img at bounding box center [340, 263] width 167 height 160
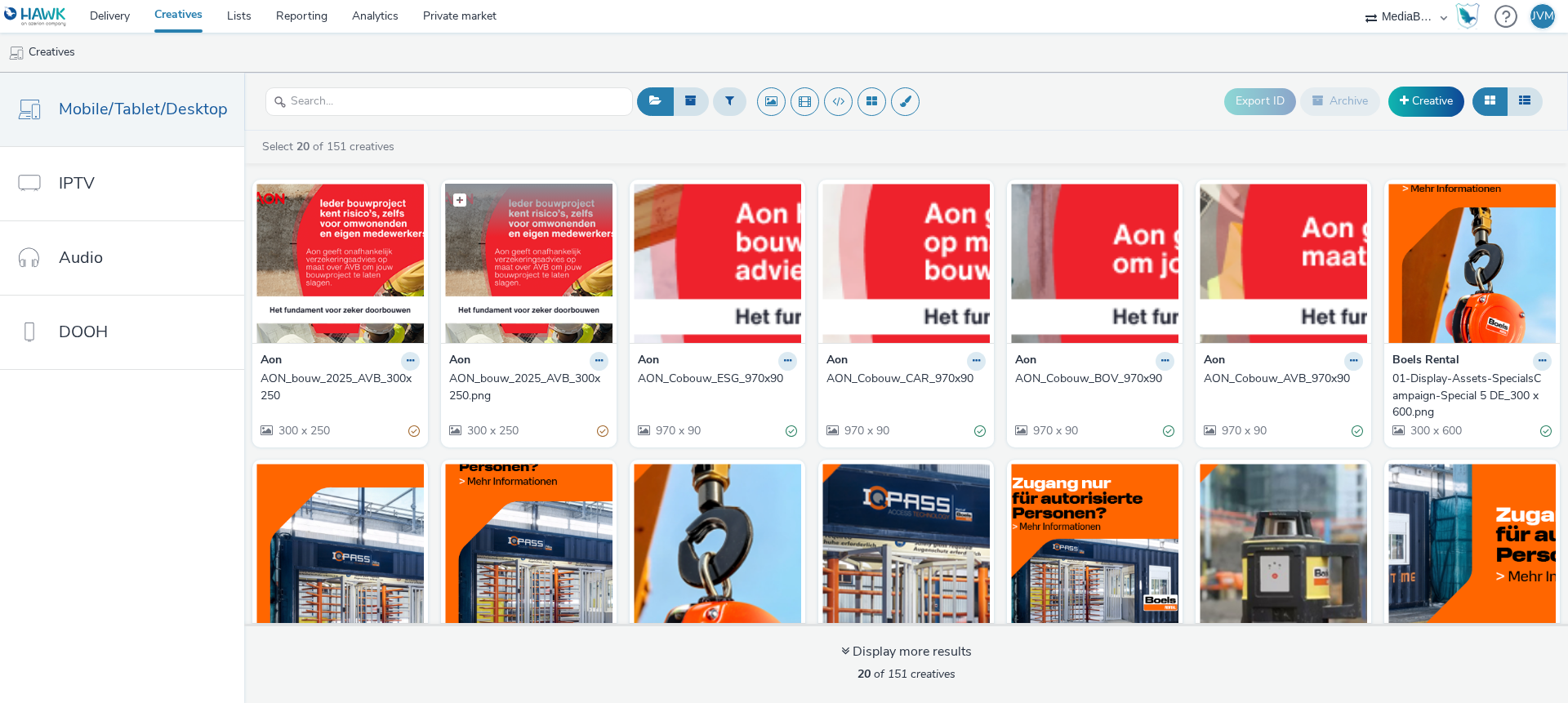
click at [517, 259] on img at bounding box center [529, 263] width 167 height 160
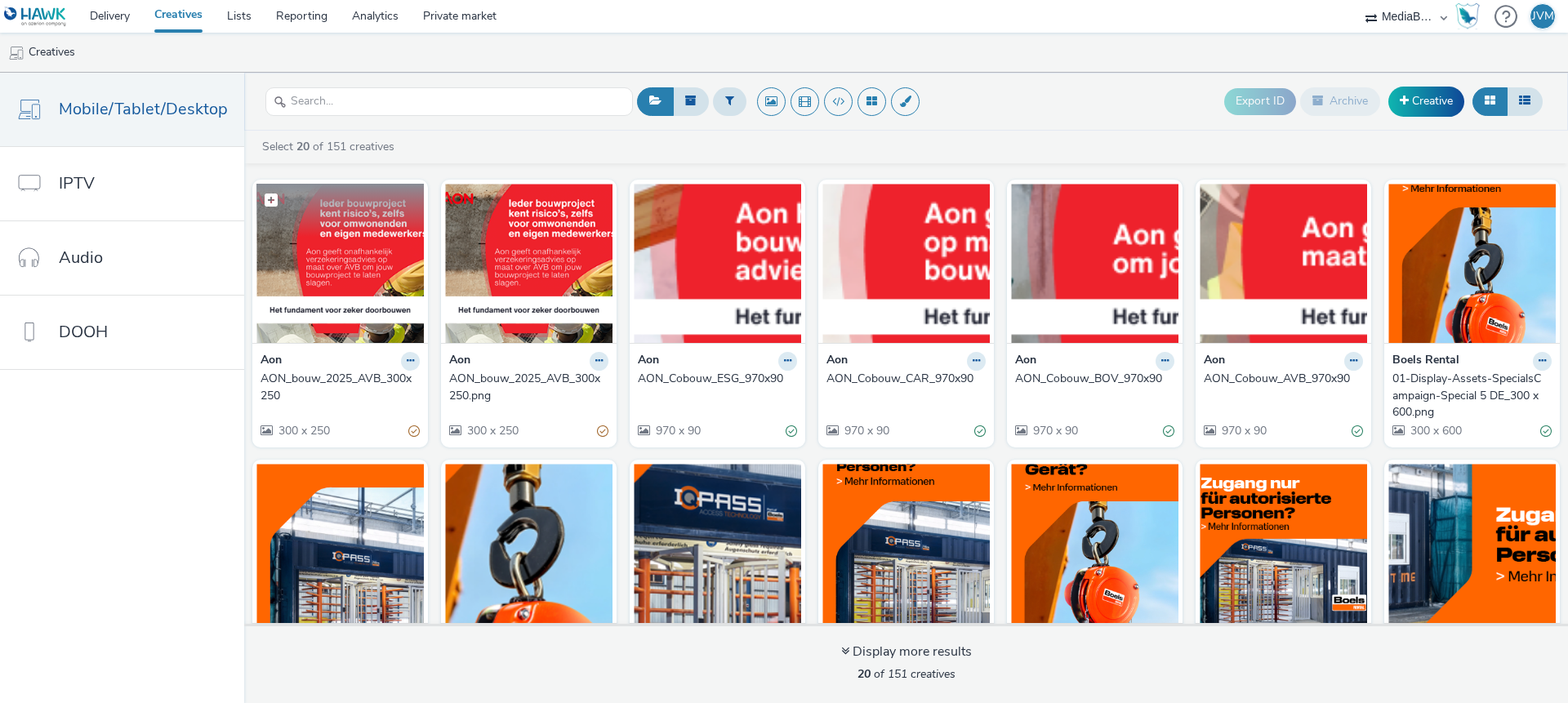
click at [340, 251] on img at bounding box center [340, 263] width 167 height 160
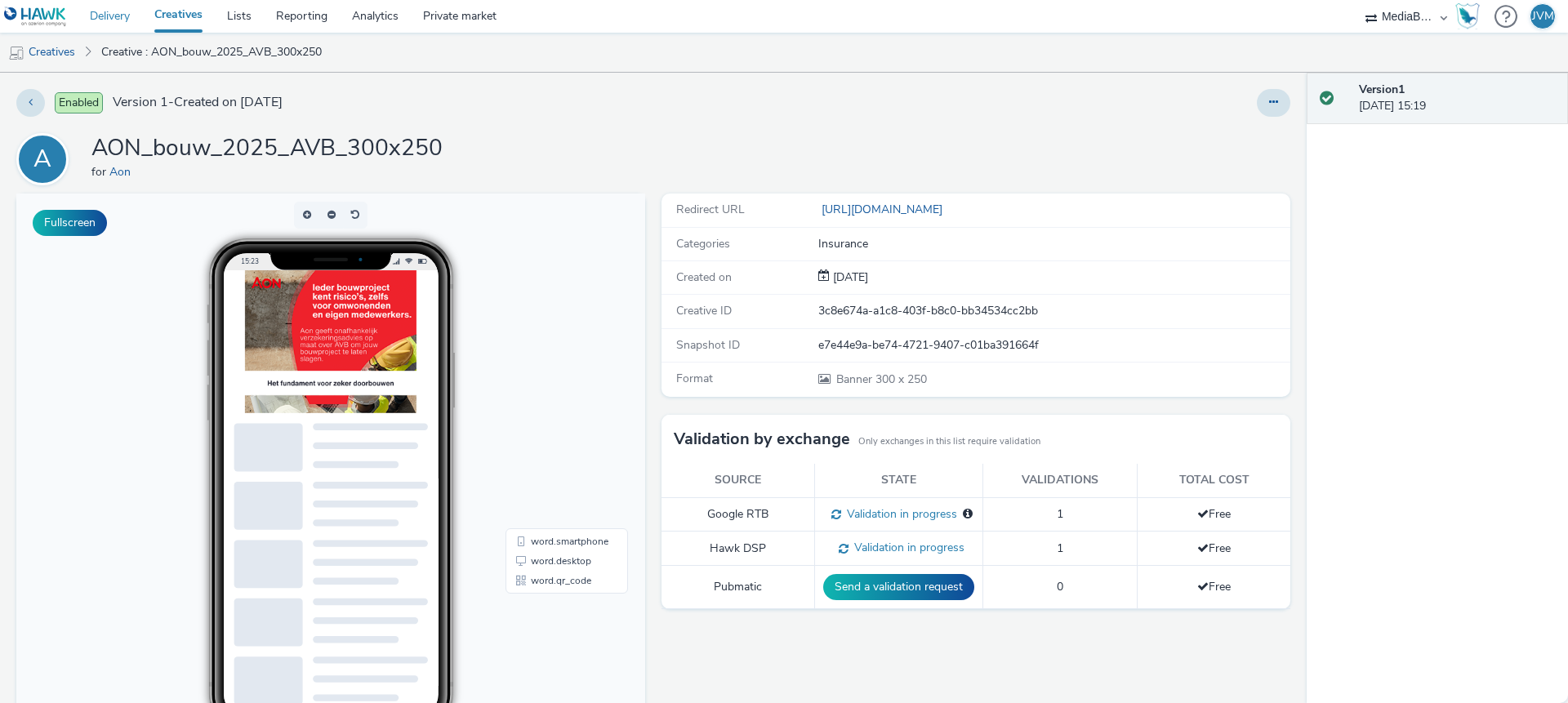
click at [122, 22] on link "Delivery" at bounding box center [110, 16] width 65 height 32
